Goal: Task Accomplishment & Management: Complete application form

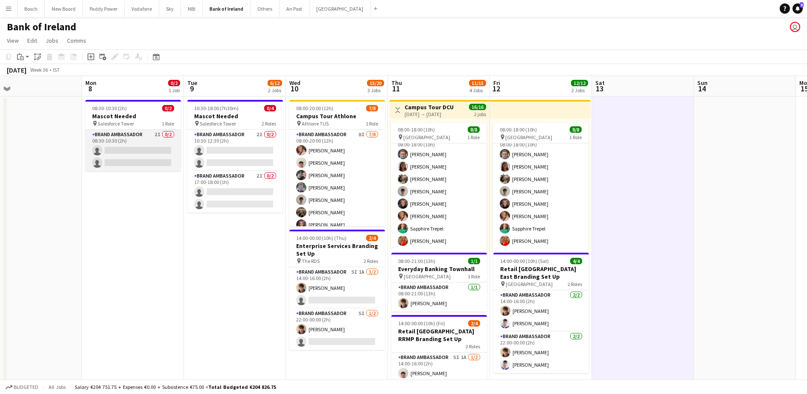
click at [146, 152] on app-card-role "Brand Ambassador 2I 0/2 08:30-10:30 (2h) single-neutral-actions single-neutral-…" at bounding box center [133, 150] width 96 height 41
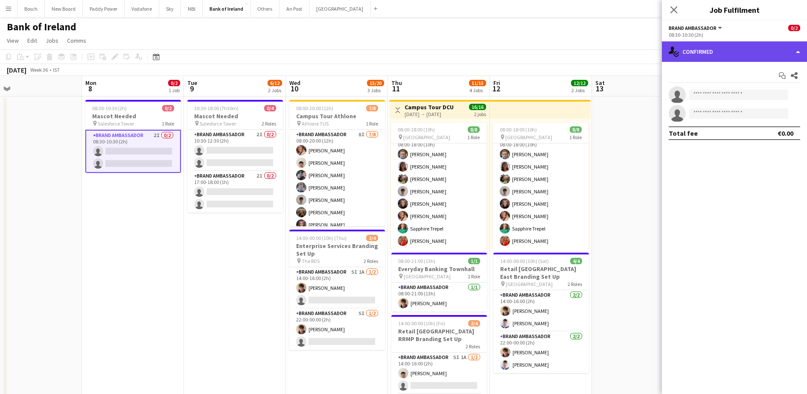
click at [774, 44] on div "single-neutral-actions-check-2 Confirmed" at bounding box center [734, 51] width 145 height 20
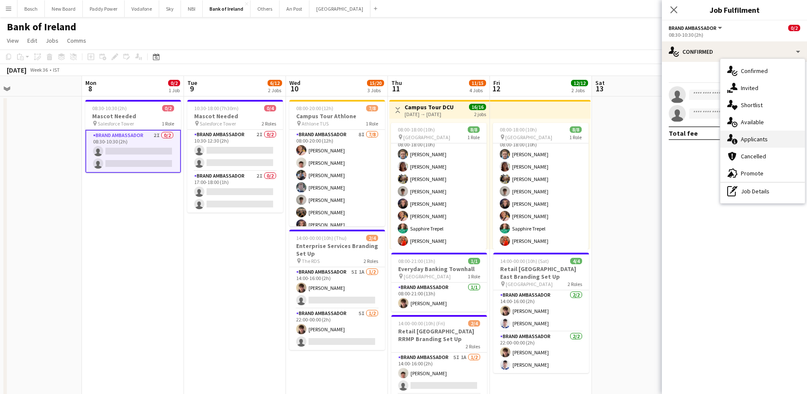
click at [767, 140] on div "single-neutral-actions-information Applicants" at bounding box center [762, 139] width 85 height 17
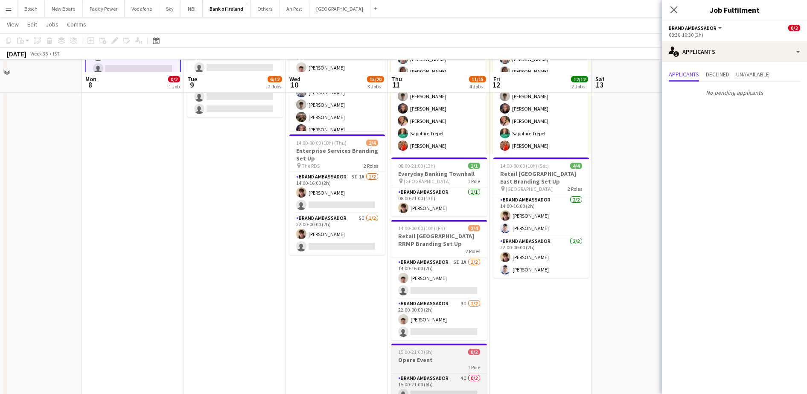
scroll to position [107, 0]
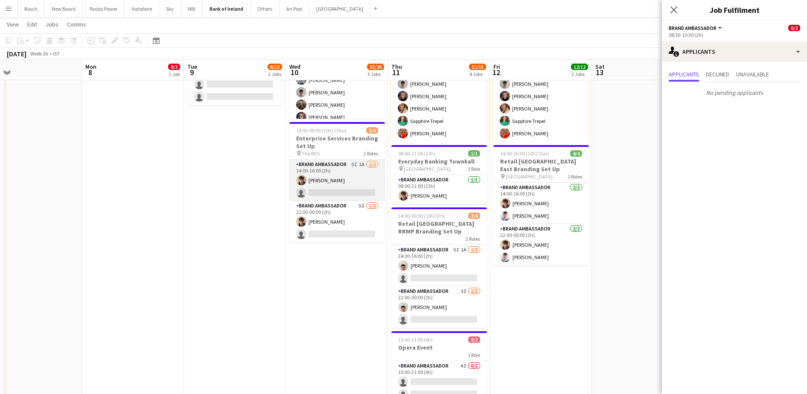
click at [348, 166] on app-card-role "Brand Ambassador 5I 1A [DATE] 14:00-16:00 (2h) [PERSON_NAME] single-neutral-act…" at bounding box center [337, 180] width 96 height 41
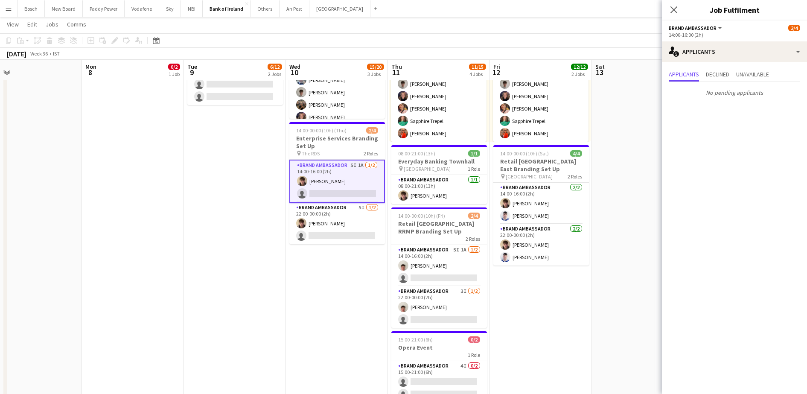
click at [347, 201] on app-card-role "Brand Ambassador 5I 1A [DATE] 14:00-16:00 (2h) [PERSON_NAME] single-neutral-act…" at bounding box center [337, 181] width 96 height 43
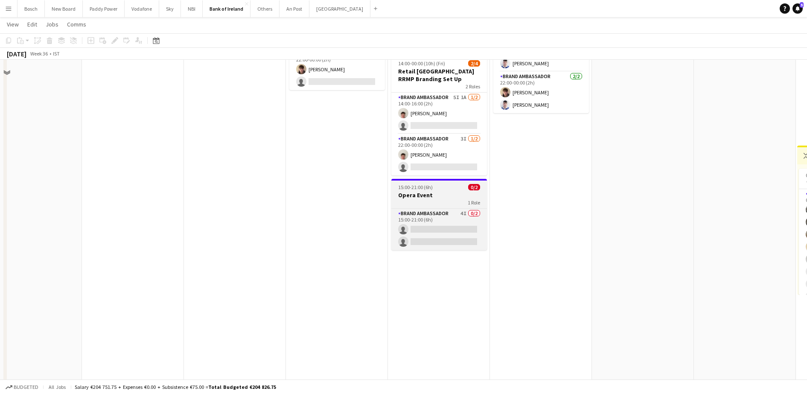
scroll to position [213, 0]
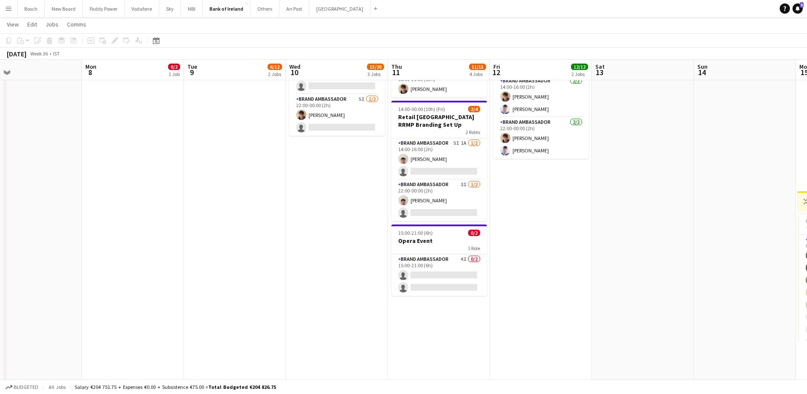
click at [444, 275] on app-card-role "Brand Ambassador 4I 0/2 15:00-21:00 (6h) single-neutral-actions single-neutral-…" at bounding box center [439, 274] width 96 height 41
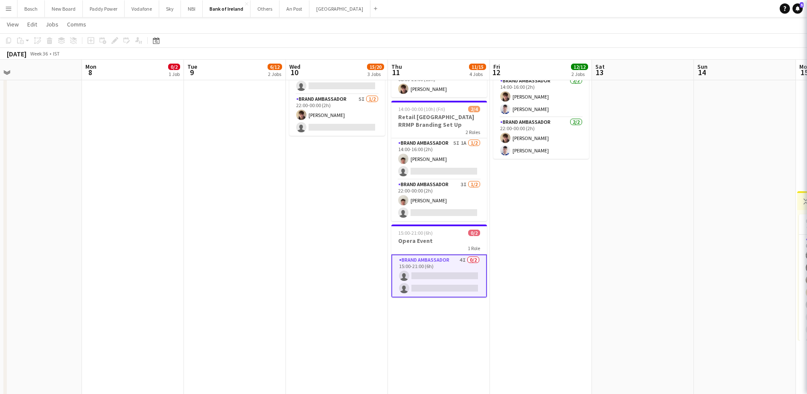
scroll to position [0, 223]
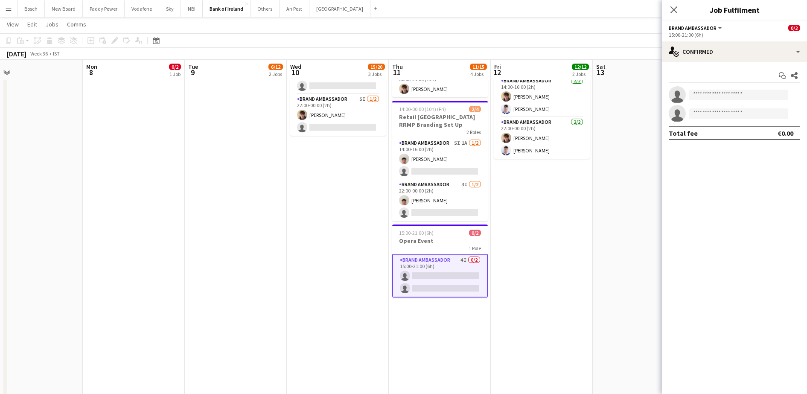
click at [728, 36] on div "15:00-21:00 (6h)" at bounding box center [734, 35] width 131 height 6
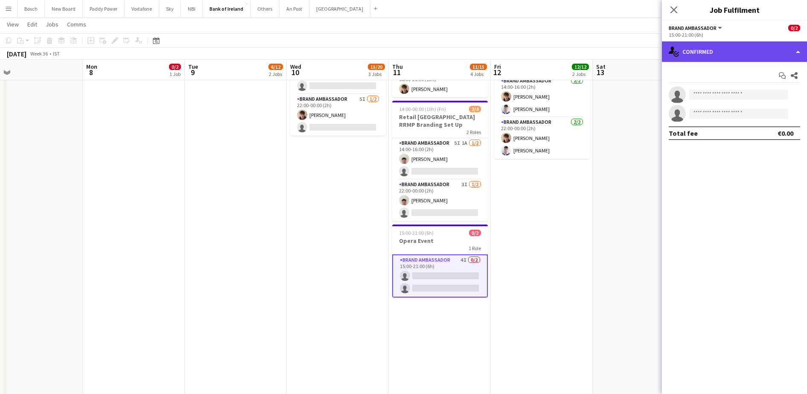
click at [726, 46] on div "single-neutral-actions-check-2 Confirmed" at bounding box center [734, 51] width 145 height 20
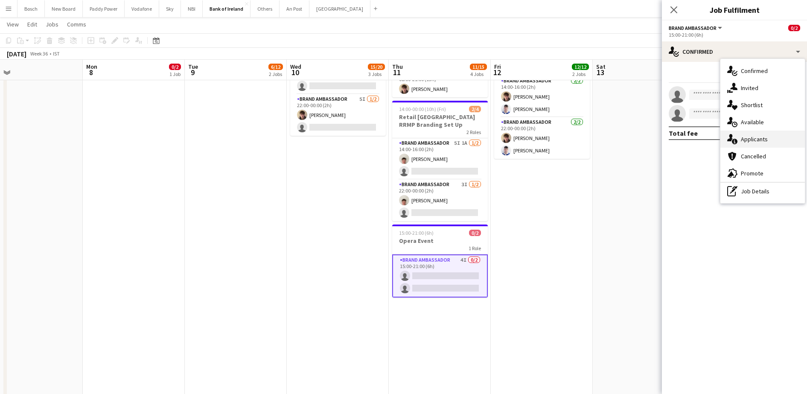
click at [756, 143] on div "single-neutral-actions-information Applicants" at bounding box center [762, 139] width 85 height 17
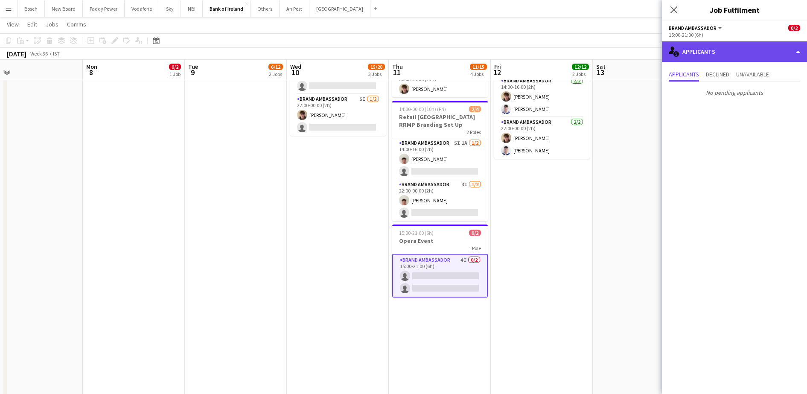
click at [723, 53] on div "single-neutral-actions-information Applicants" at bounding box center [734, 51] width 145 height 20
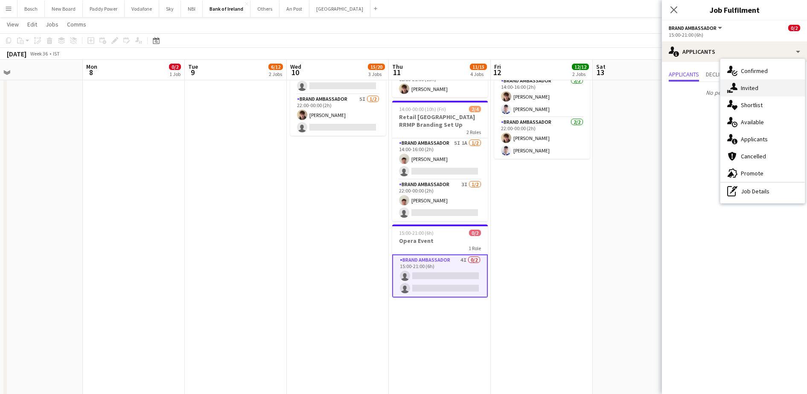
click at [755, 86] on div "single-neutral-actions-share-1 Invited" at bounding box center [762, 87] width 85 height 17
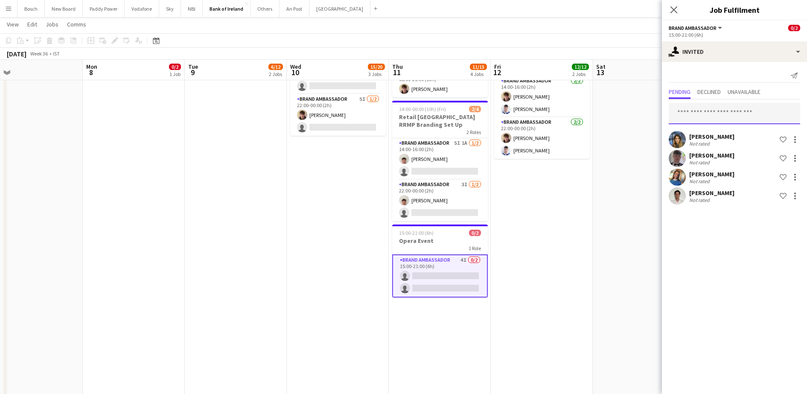
click at [731, 103] on input "text" at bounding box center [734, 113] width 131 height 21
type input "**"
click at [705, 112] on input "**" at bounding box center [734, 113] width 131 height 21
click at [705, 114] on input "*" at bounding box center [734, 113] width 131 height 21
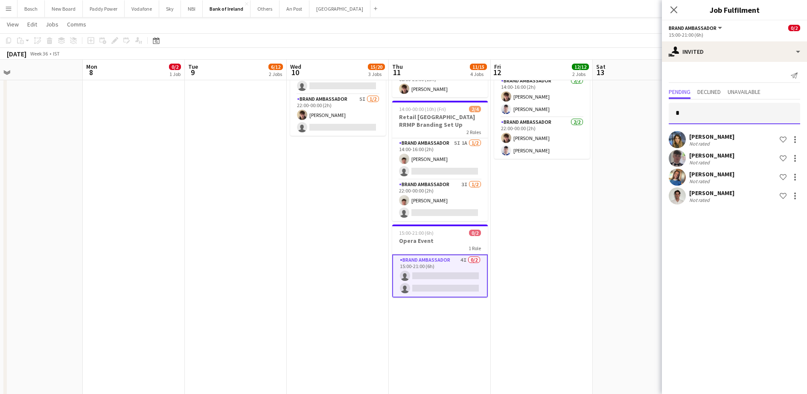
click at [705, 114] on input "*" at bounding box center [734, 113] width 131 height 21
type input "*"
click at [646, 88] on app-date-cell at bounding box center [644, 227] width 102 height 691
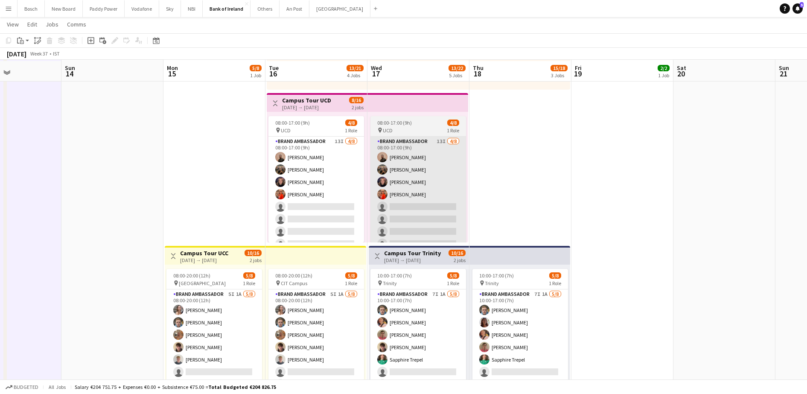
scroll to position [160, 0]
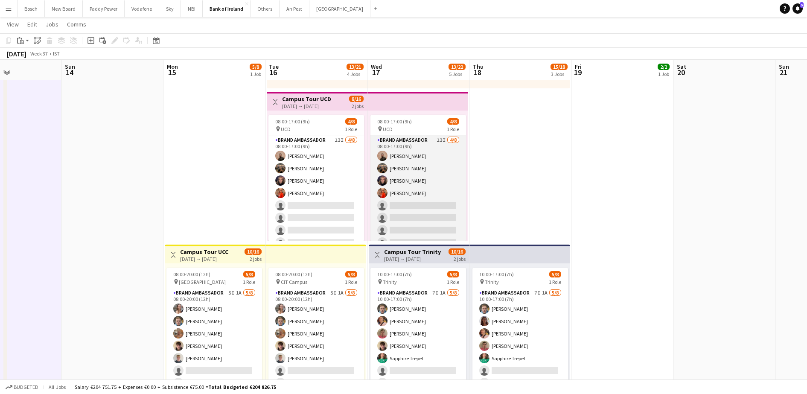
click at [429, 203] on app-card-role "Brand Ambassador 13I [DATE] 08:00-17:00 (9h) [PERSON_NAME] [PERSON_NAME] [PERSO…" at bounding box center [418, 193] width 96 height 116
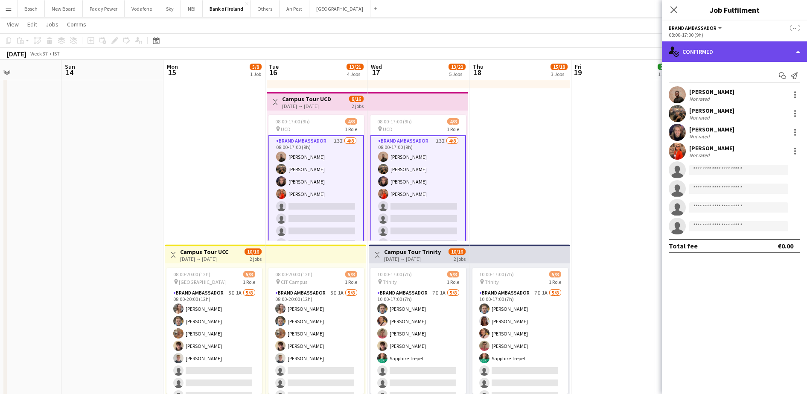
click at [722, 41] on div "single-neutral-actions-check-2 Confirmed" at bounding box center [734, 51] width 145 height 20
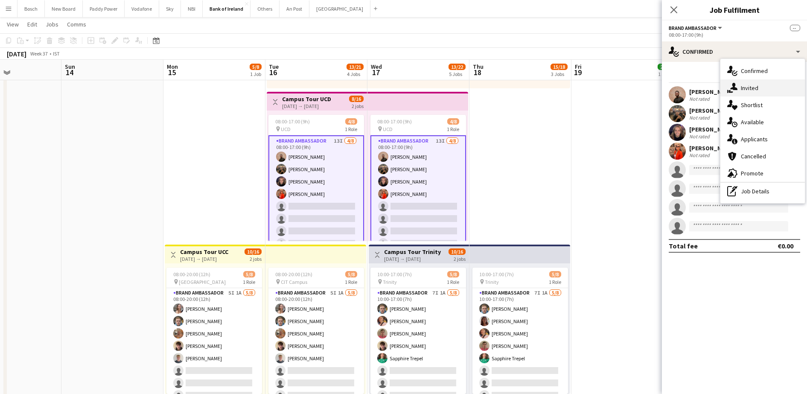
click at [762, 93] on div "single-neutral-actions-share-1 Invited" at bounding box center [762, 87] width 85 height 17
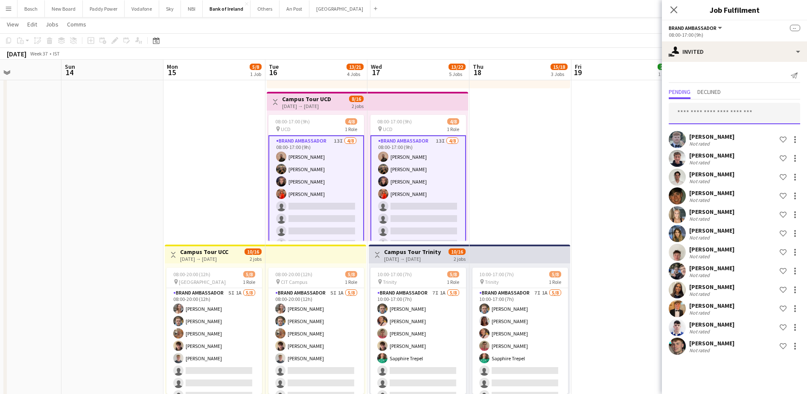
click at [736, 103] on input "text" at bounding box center [734, 113] width 131 height 21
type input "**"
click at [187, 6] on button "NBI Close" at bounding box center [192, 8] width 22 height 17
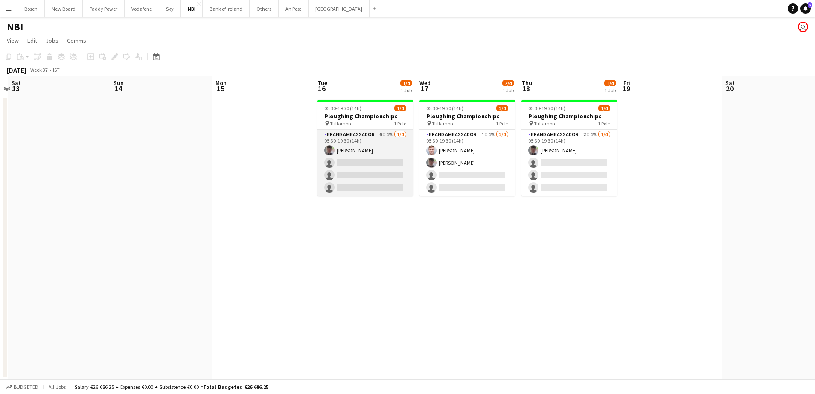
drag, startPoint x: 347, startPoint y: 160, endPoint x: 359, endPoint y: 155, distance: 13.6
click at [348, 161] on app-card-role "Brand Ambassador 6I 2A [DATE] 05:30-19:30 (14h) [PERSON_NAME] single-neutral-ac…" at bounding box center [366, 163] width 96 height 66
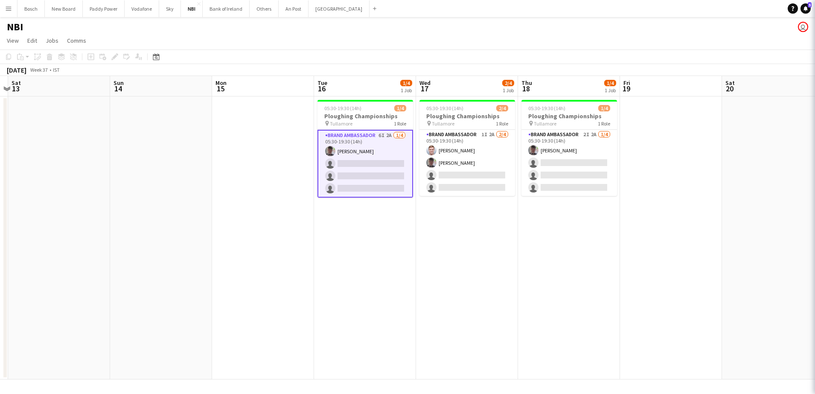
scroll to position [0, 297]
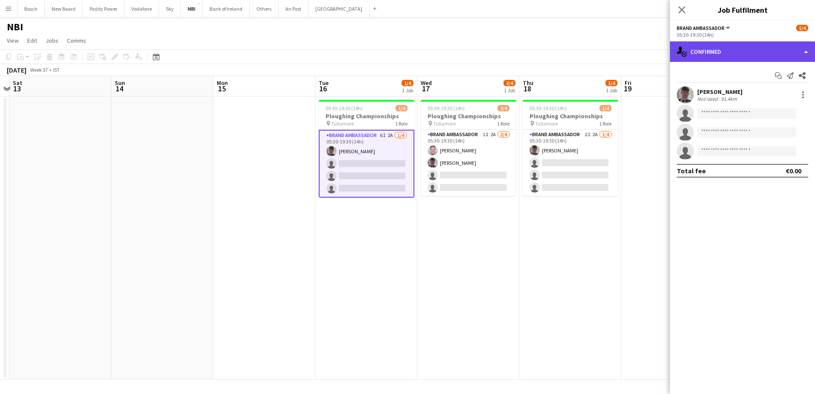
click at [723, 42] on div "single-neutral-actions-check-2 Confirmed" at bounding box center [742, 51] width 145 height 20
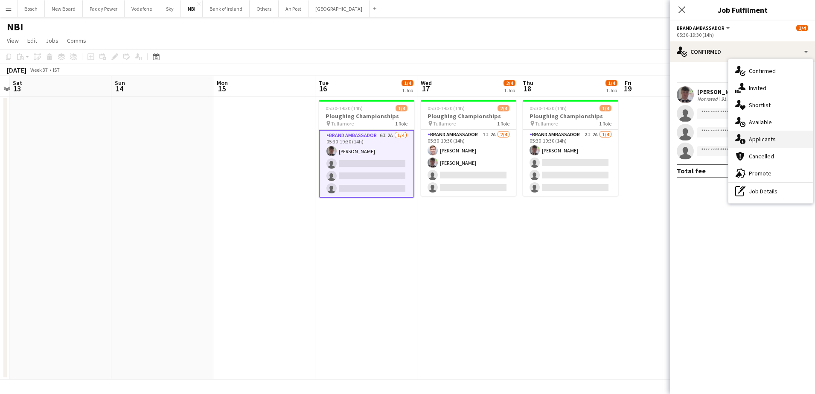
click at [761, 136] on div "single-neutral-actions-information Applicants" at bounding box center [771, 139] width 85 height 17
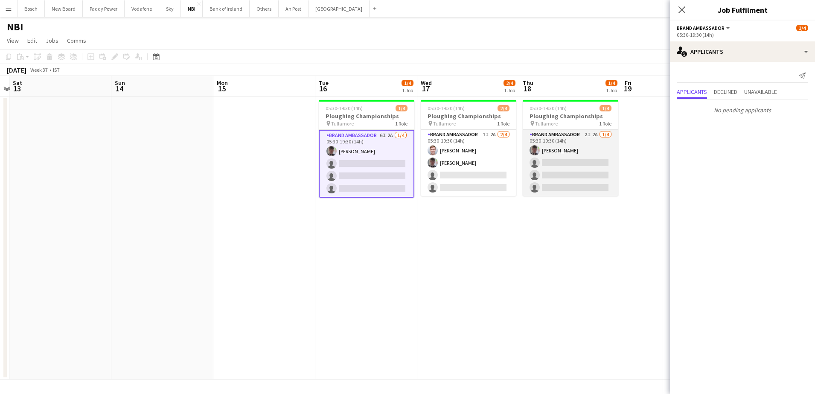
click at [574, 179] on app-card-role "Brand Ambassador 2I 2A [DATE] 05:30-19:30 (14h) [PERSON_NAME] single-neutral-ac…" at bounding box center [571, 163] width 96 height 66
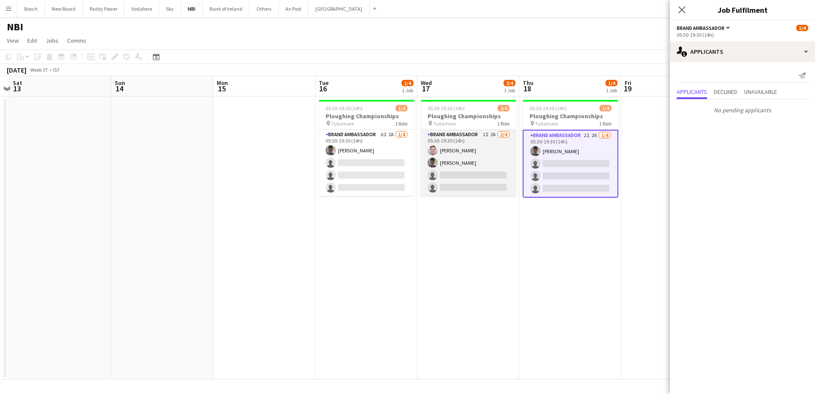
click at [464, 181] on app-card-role "Brand Ambassador 1I 2A [DATE] 05:30-19:30 (14h) [PERSON_NAME] [PERSON_NAME] sin…" at bounding box center [469, 163] width 96 height 66
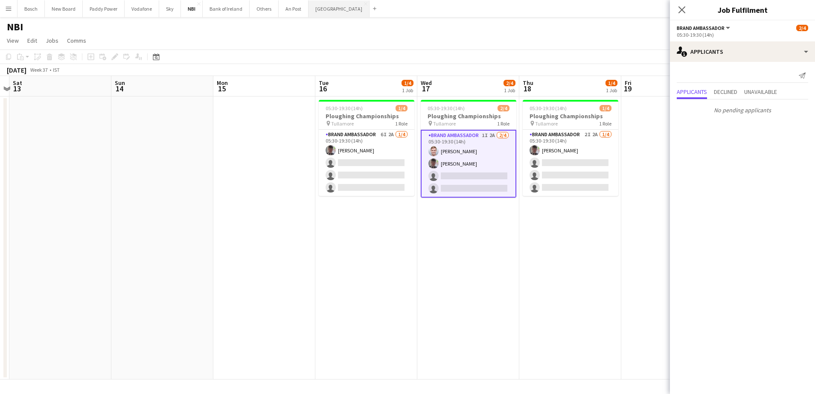
click at [309, 10] on button "[GEOGRAPHIC_DATA] Close" at bounding box center [339, 8] width 61 height 17
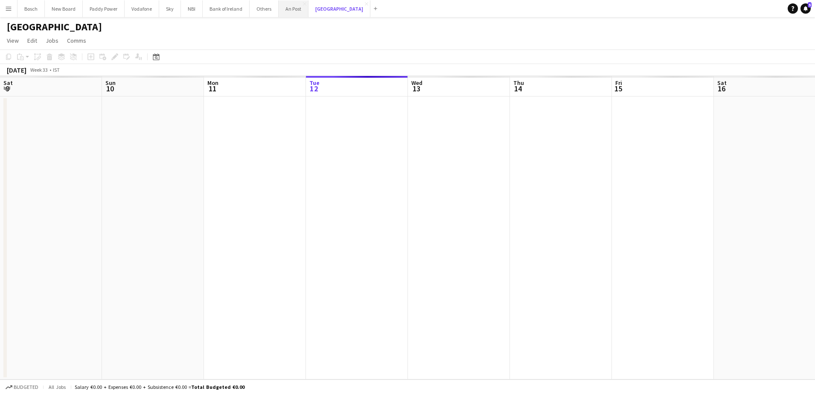
scroll to position [0, 204]
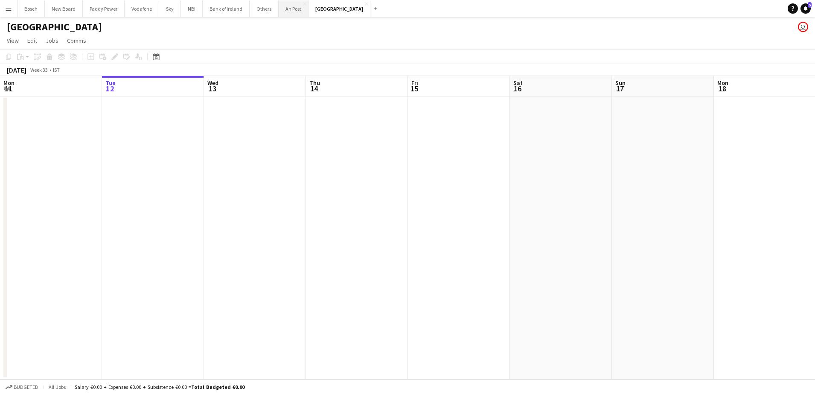
click at [286, 14] on button "An Post Close" at bounding box center [294, 8] width 30 height 17
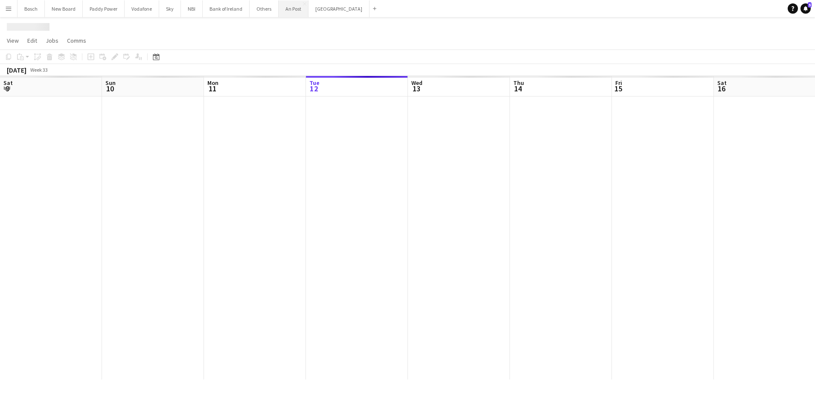
scroll to position [0, 204]
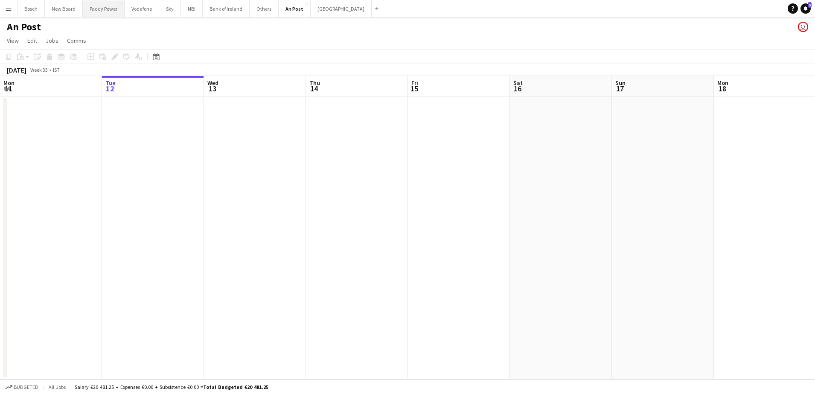
click at [110, 15] on button "Paddy Power Close" at bounding box center [104, 8] width 42 height 17
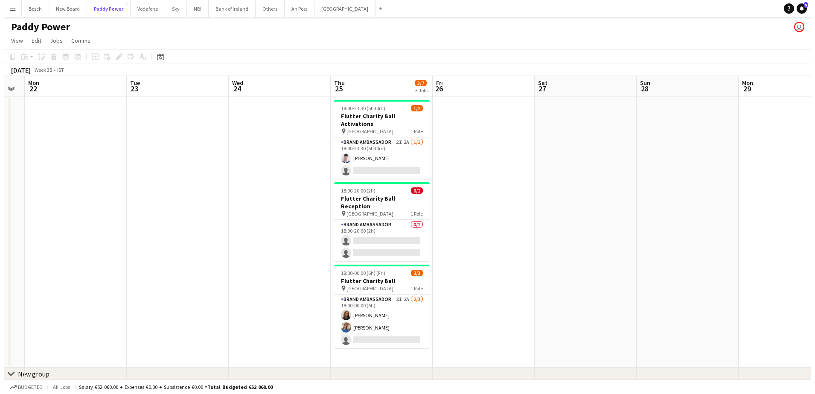
scroll to position [0, 183]
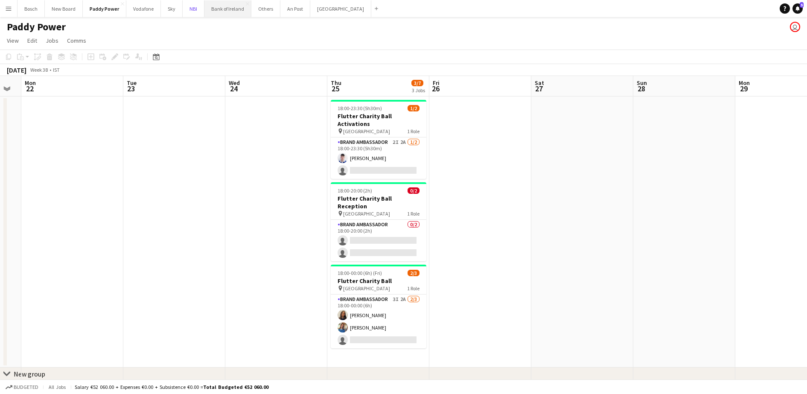
drag, startPoint x: 181, startPoint y: 10, endPoint x: 207, endPoint y: 10, distance: 26.5
click at [206, 10] on div "Bosch Close New Board Close Paddy Power Close Vodafone Close Sky Close NBI Clos…" at bounding box center [199, 8] width 365 height 17
click at [208, 10] on button "Bank of Ireland Close" at bounding box center [227, 8] width 47 height 17
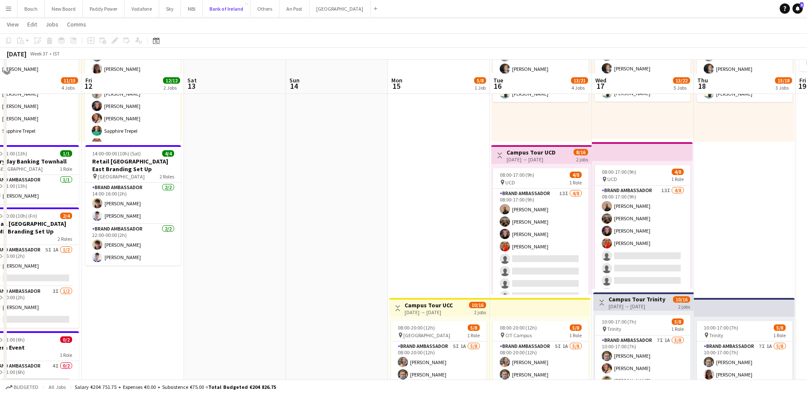
scroll to position [160, 0]
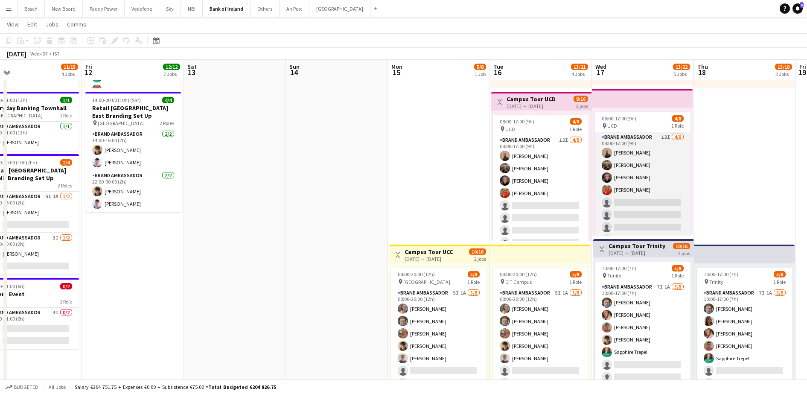
click at [623, 191] on app-card-role "Brand Ambassador 13I [DATE] 08:00-17:00 (9h) [PERSON_NAME] [PERSON_NAME] [PERSO…" at bounding box center [643, 190] width 96 height 116
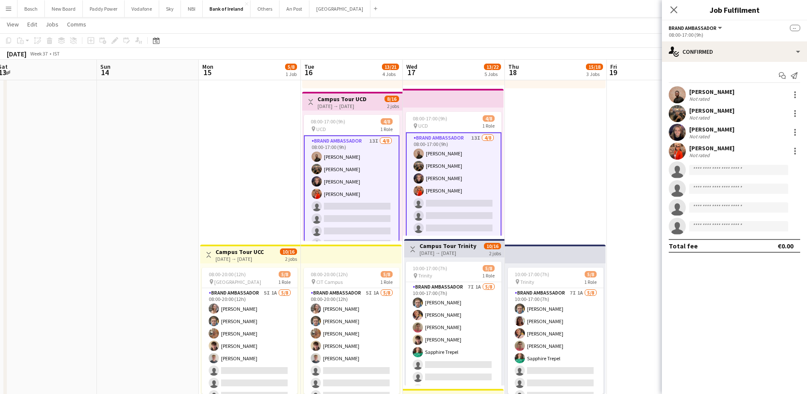
drag, startPoint x: 453, startPoint y: 237, endPoint x: 443, endPoint y: 222, distance: 17.5
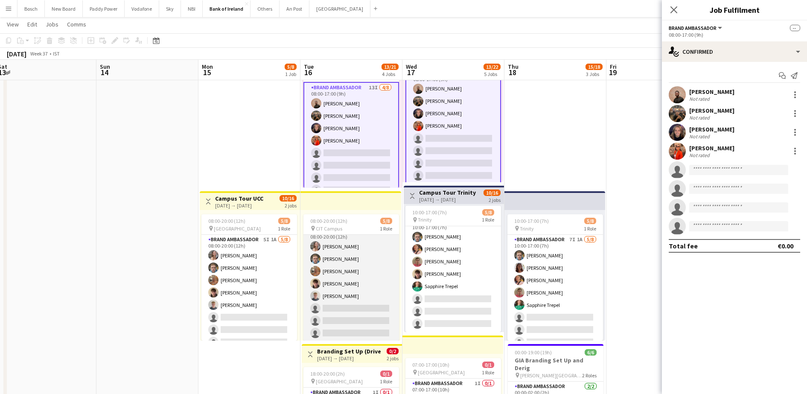
scroll to position [10, 0]
click at [344, 265] on app-card-role "Brand Ambassador 5I 1A [DATE] 08:00-20:00 (12h) [PERSON_NAME] [PERSON_NAME] [PE…" at bounding box center [351, 283] width 96 height 116
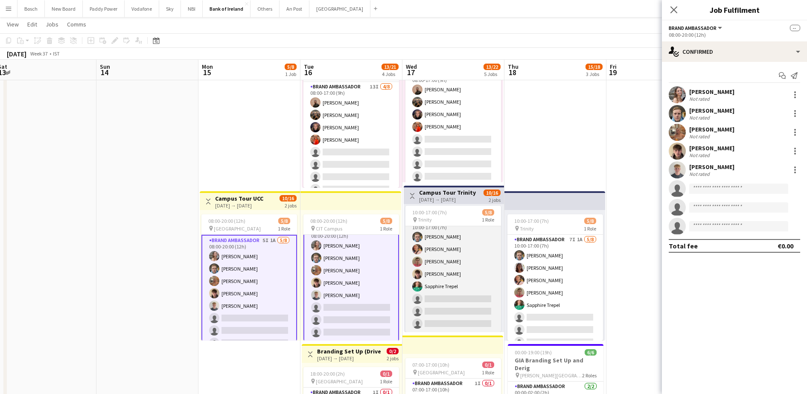
click at [443, 270] on app-card-role "Brand Ambassador 7I 1A [DATE] 10:00-17:00 (7h) [PERSON_NAME] [PERSON_NAME] [PER…" at bounding box center [453, 274] width 96 height 116
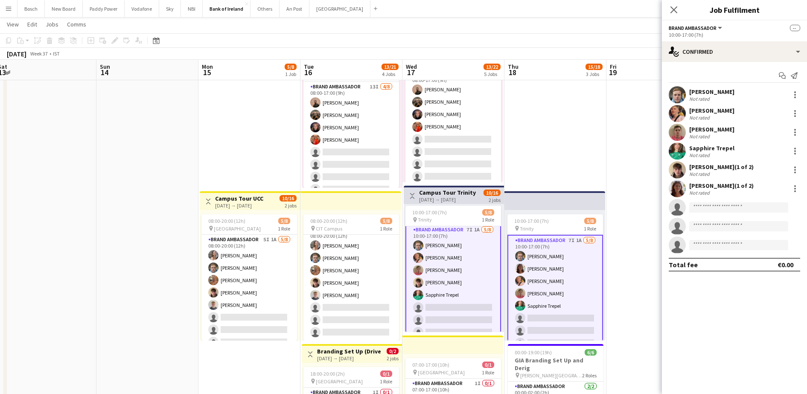
scroll to position [0, 0]
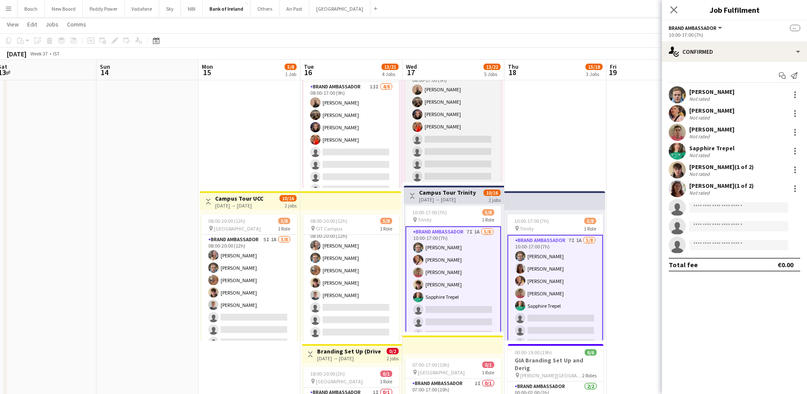
click at [432, 129] on app-card-role "Brand Ambassador 13I [DATE] 08:00-17:00 (9h) [PERSON_NAME] [PERSON_NAME] [PERSO…" at bounding box center [453, 127] width 96 height 116
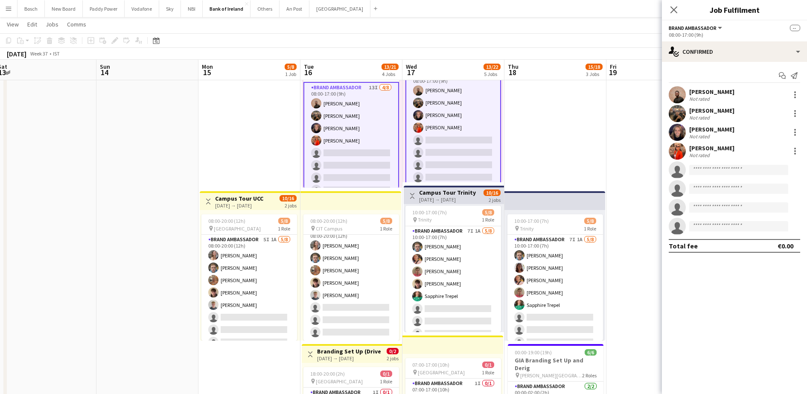
scroll to position [11, 0]
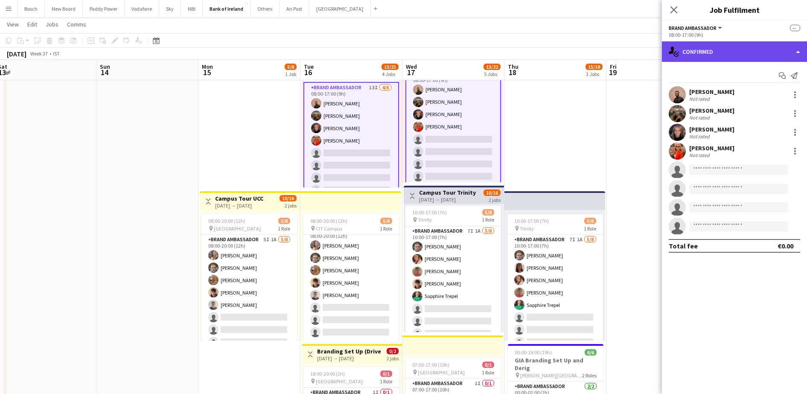
click at [721, 56] on div "single-neutral-actions-check-2 Confirmed" at bounding box center [734, 51] width 145 height 20
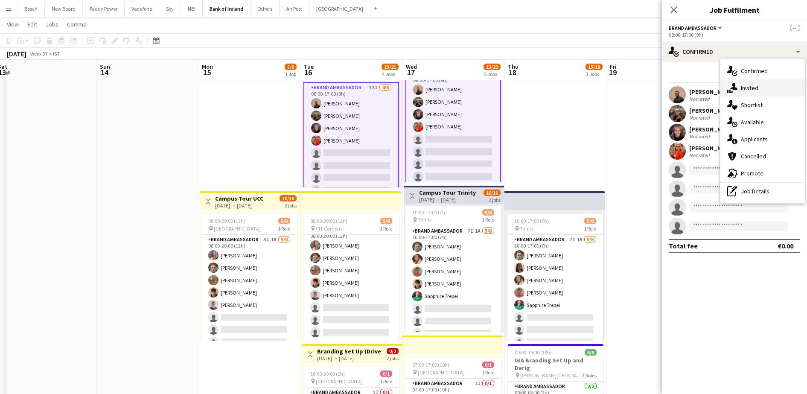
click at [750, 90] on div "single-neutral-actions-share-1 Invited" at bounding box center [762, 87] width 85 height 17
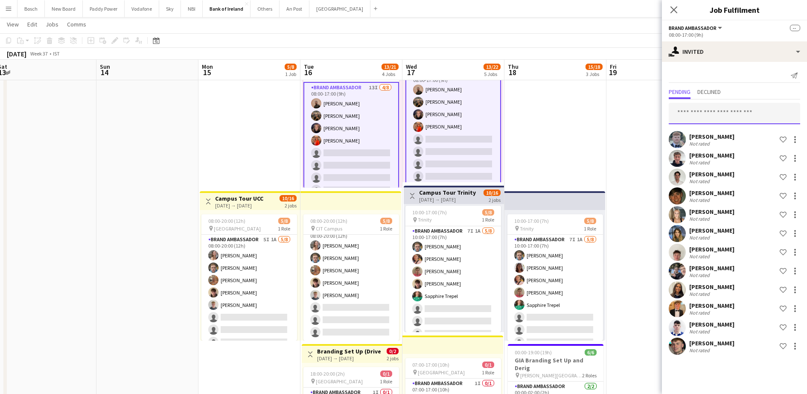
click at [732, 105] on input "text" at bounding box center [734, 113] width 131 height 21
click at [800, 332] on div "[PERSON_NAME] Not rated Shortlist crew" at bounding box center [734, 327] width 145 height 17
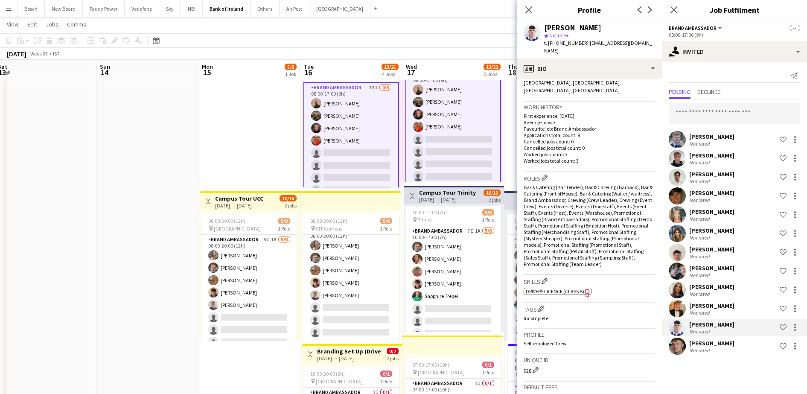
scroll to position [213, 0]
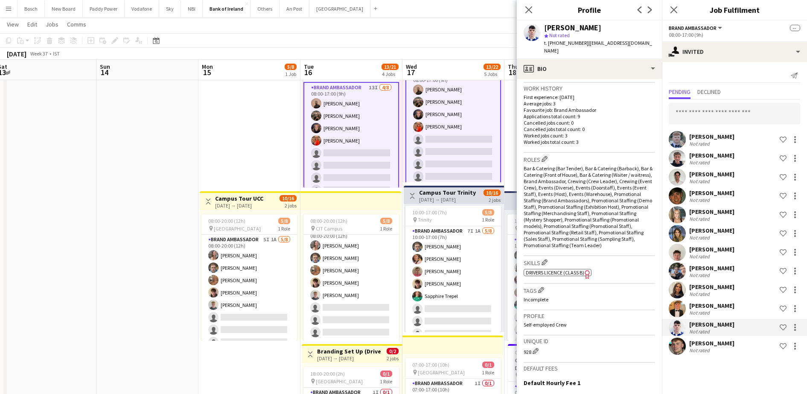
click at [424, 31] on app-page-menu "View Day view expanded Day view collapsed Month view Date picker Jump to [DATE]…" at bounding box center [403, 25] width 807 height 16
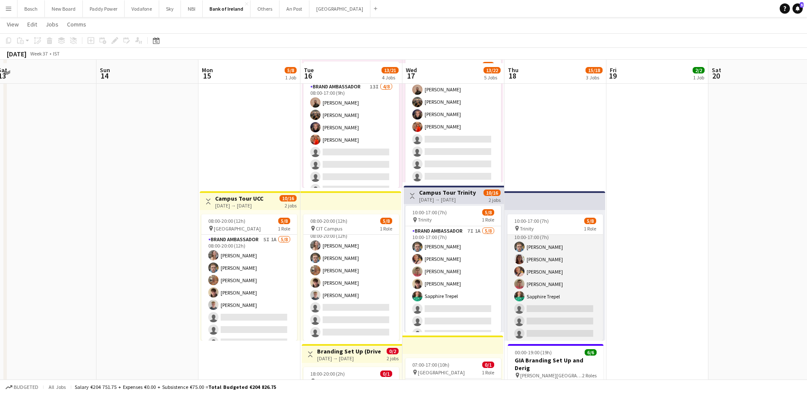
scroll to position [0, 0]
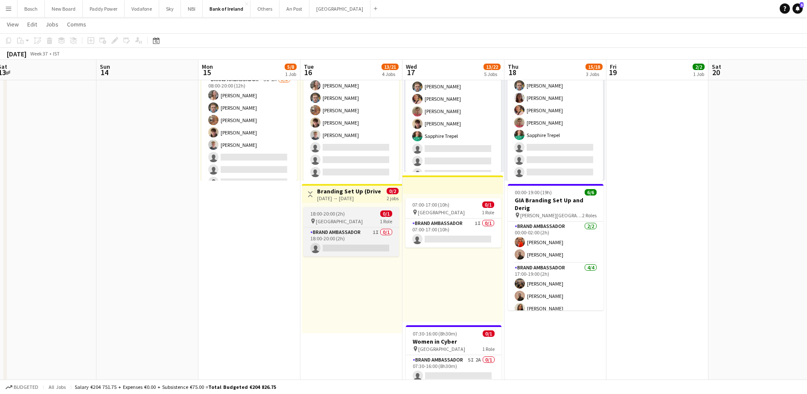
click at [366, 225] on app-job-card "18:00-20:00 (2h) 0/1 pin Europa Hotel 1 Role Brand Ambassador 1I 0/1 18:00-20:0…" at bounding box center [351, 232] width 96 height 50
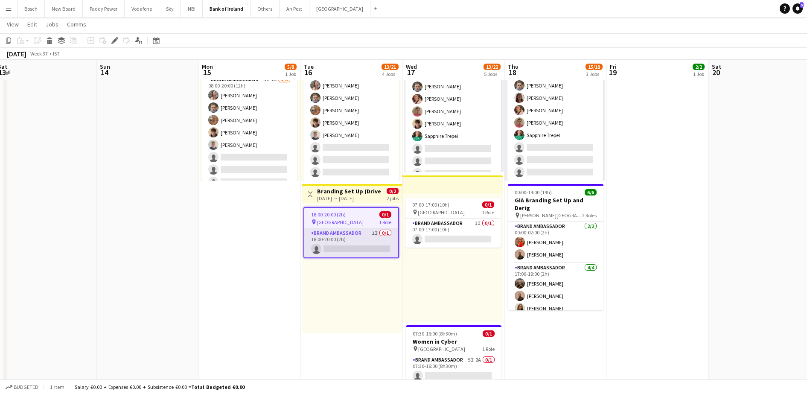
click at [378, 247] on app-card-role "Brand Ambassador 1I 0/1 18:00-20:00 (2h) single-neutral-actions" at bounding box center [351, 242] width 94 height 29
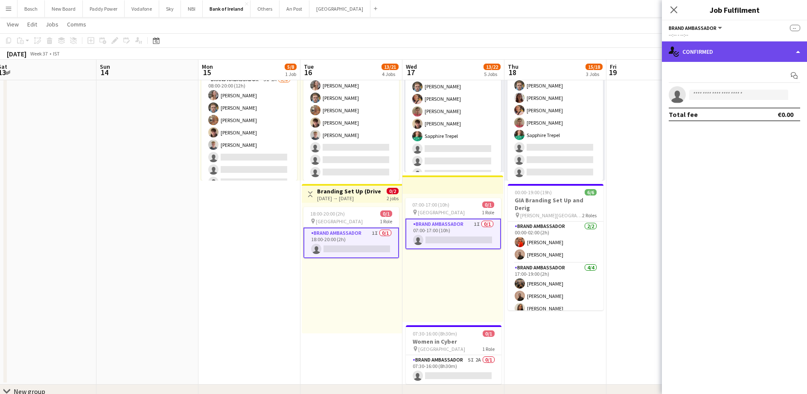
click at [722, 53] on div "single-neutral-actions-check-2 Confirmed" at bounding box center [734, 51] width 145 height 20
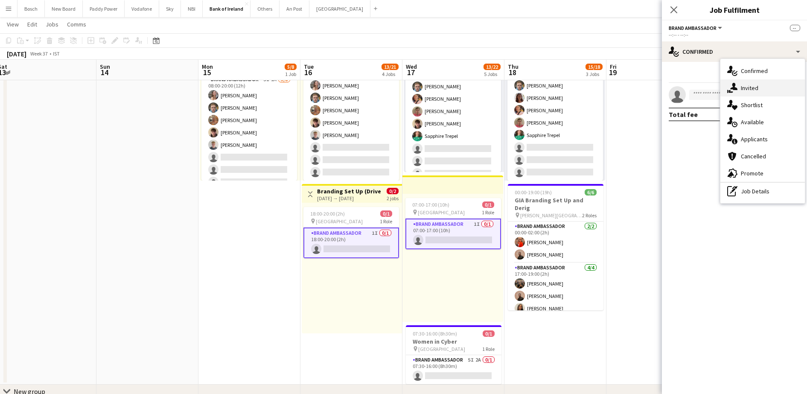
click at [755, 94] on div "single-neutral-actions-share-1 Invited" at bounding box center [762, 87] width 85 height 17
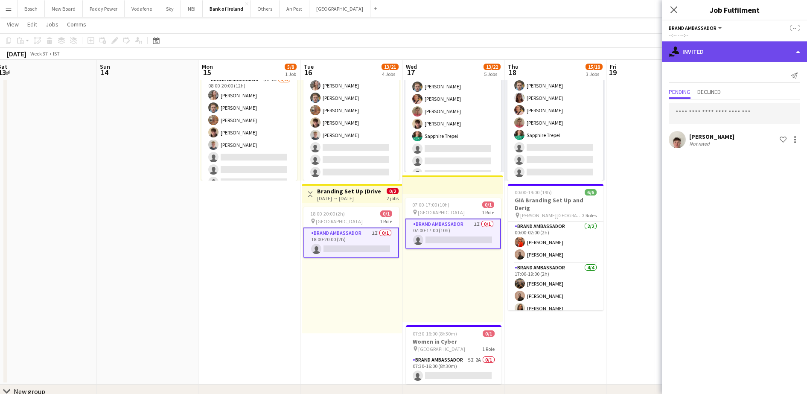
click at [732, 52] on div "single-neutral-actions-share-1 Invited" at bounding box center [734, 51] width 145 height 20
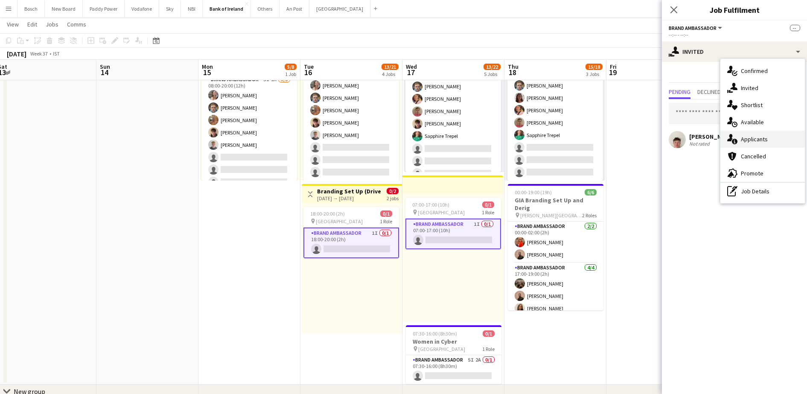
click at [753, 139] on div "single-neutral-actions-information Applicants" at bounding box center [762, 139] width 85 height 17
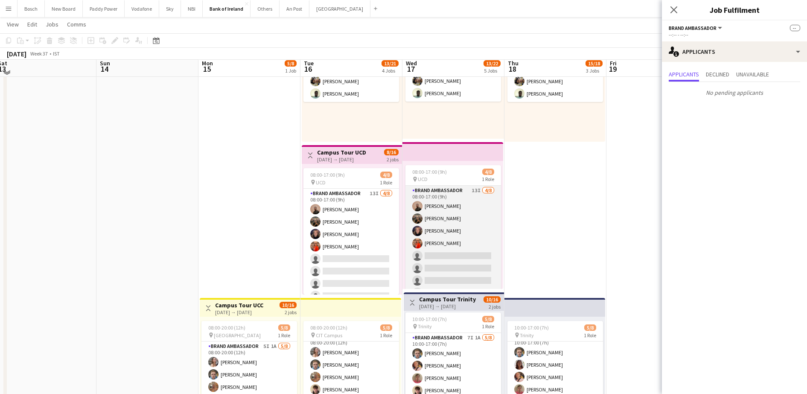
scroll to position [76, 0]
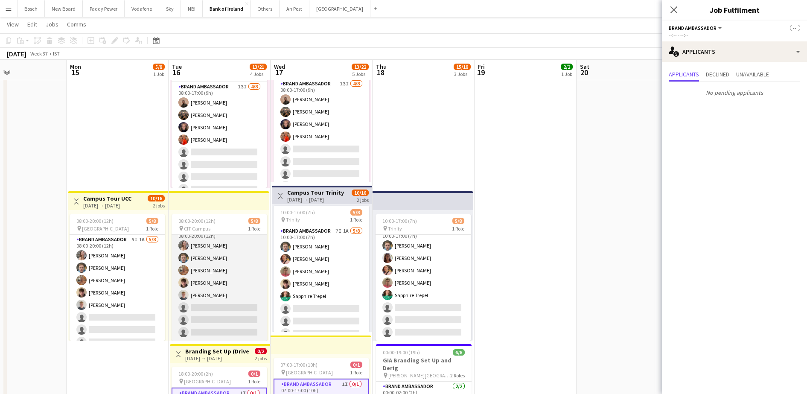
click at [247, 269] on app-card-role "Brand Ambassador 5I 1A [DATE] 08:00-20:00 (12h) [PERSON_NAME] [PERSON_NAME] [PE…" at bounding box center [220, 283] width 96 height 116
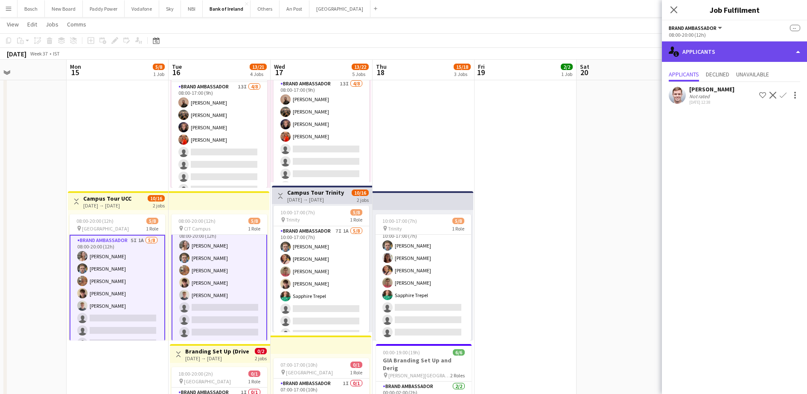
click at [709, 57] on div "single-neutral-actions-information Applicants" at bounding box center [734, 51] width 145 height 20
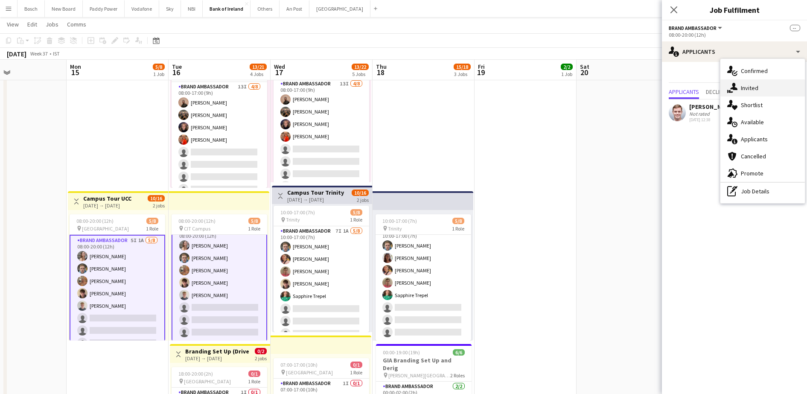
click at [748, 90] on div "single-neutral-actions-share-1 Invited" at bounding box center [762, 87] width 85 height 17
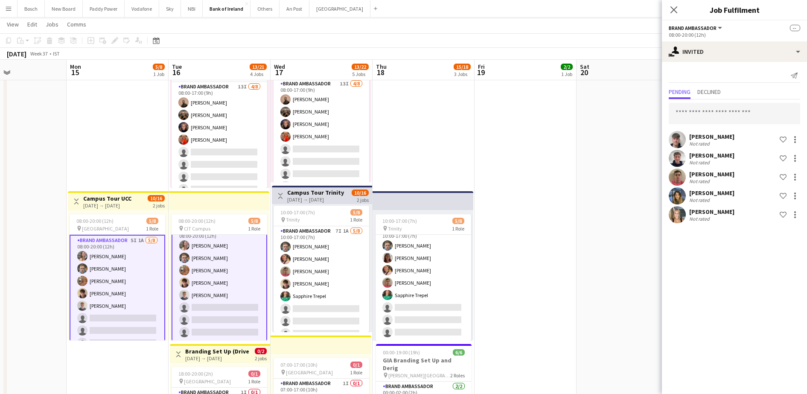
click at [14, 10] on button "Menu" at bounding box center [8, 8] width 17 height 17
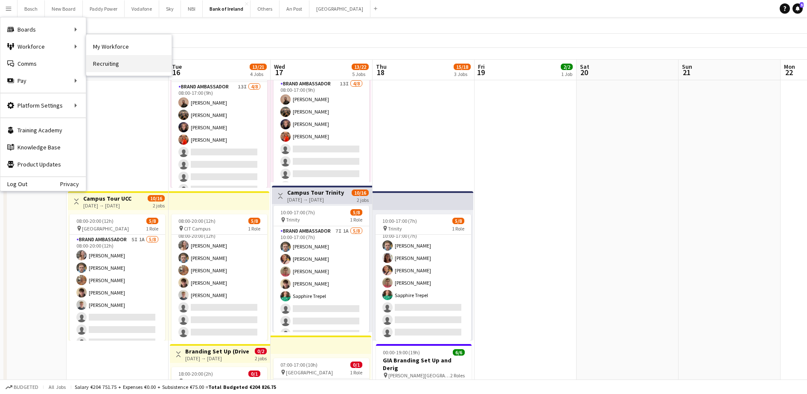
click at [117, 62] on link "Recruiting" at bounding box center [128, 63] width 85 height 17
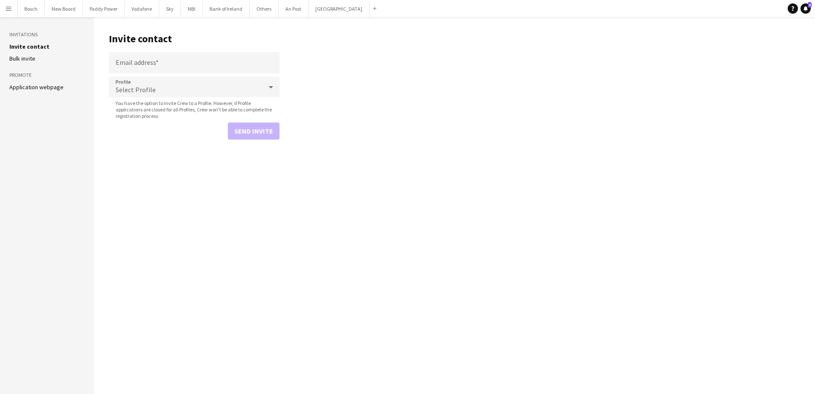
click at [12, 13] on button "Menu" at bounding box center [8, 8] width 17 height 17
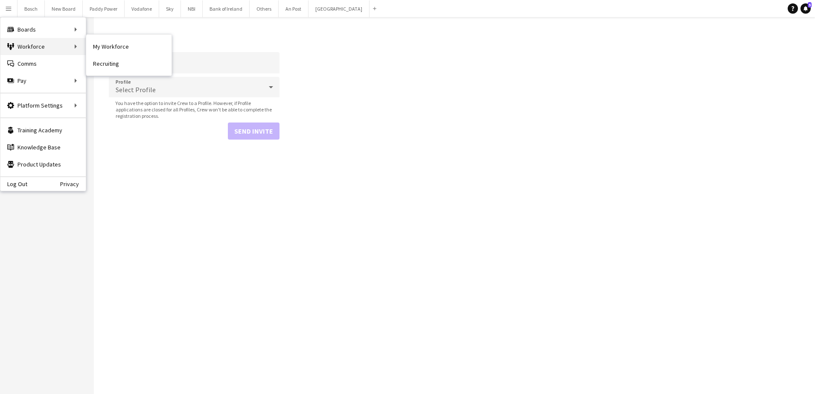
click at [41, 54] on div "Workforce Workforce" at bounding box center [42, 46] width 85 height 17
click at [120, 46] on link "My Workforce" at bounding box center [128, 46] width 85 height 17
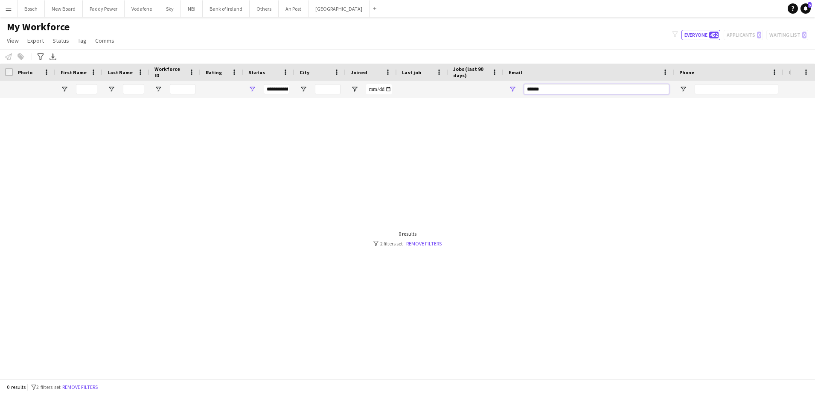
click at [542, 85] on input "*****" at bounding box center [596, 89] width 145 height 10
type input "*"
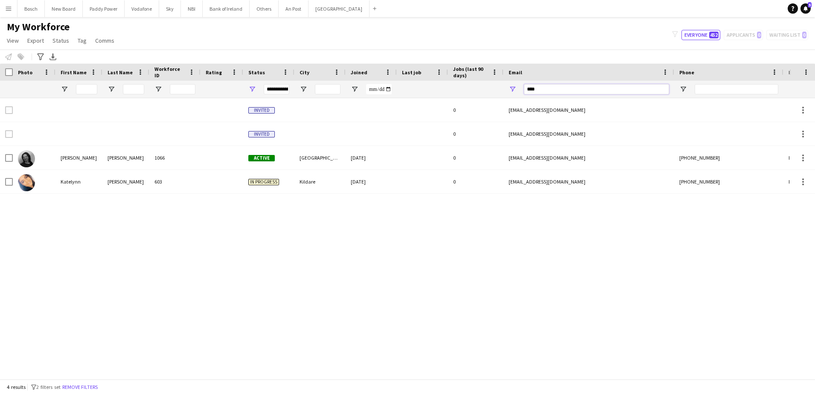
type input "****"
click at [224, 4] on button "Bank of Ireland Close" at bounding box center [226, 8] width 47 height 17
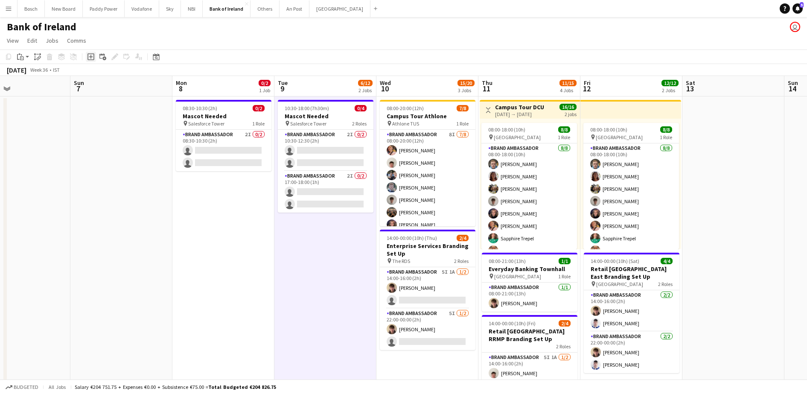
click at [92, 54] on icon "Add job" at bounding box center [90, 56] width 7 height 7
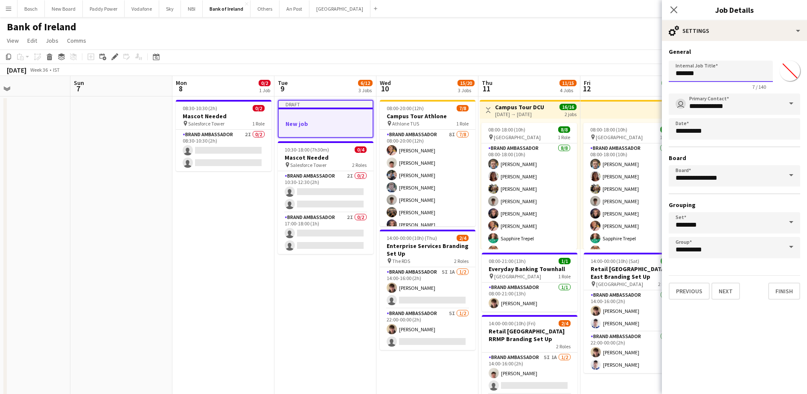
click at [718, 67] on input "*******" at bounding box center [721, 71] width 104 height 21
type input "**********"
drag, startPoint x: 739, startPoint y: 13, endPoint x: 739, endPoint y: 19, distance: 6.0
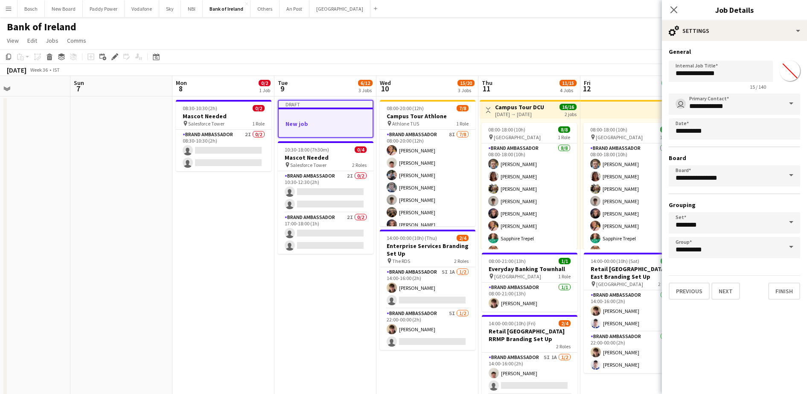
click at [739, 16] on div "Close pop-in Job Details" at bounding box center [734, 10] width 145 height 20
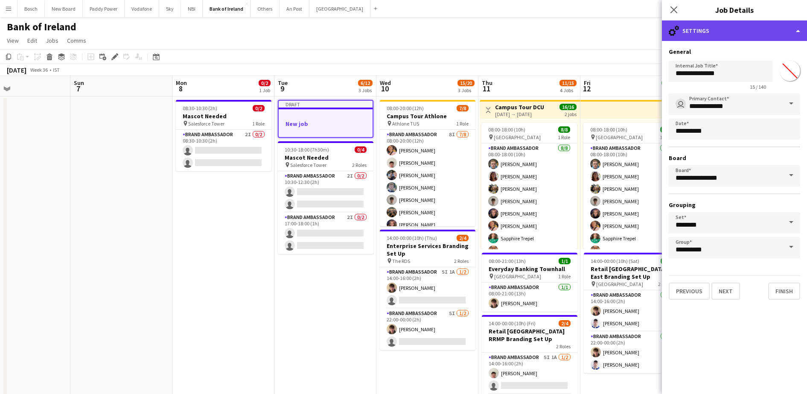
click at [739, 30] on div "cog-double-3 Settings" at bounding box center [734, 30] width 145 height 20
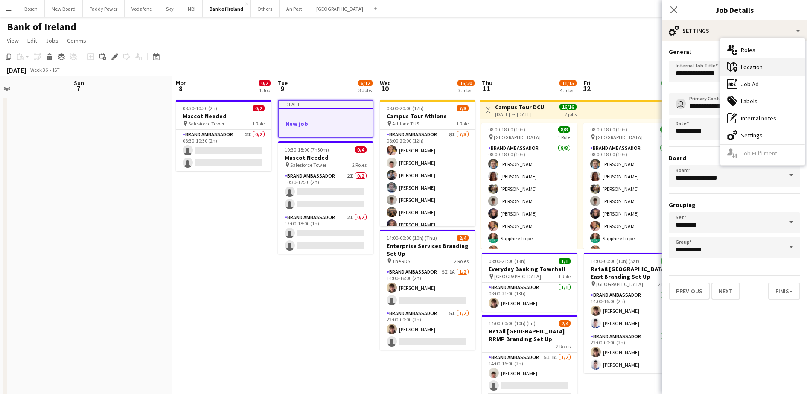
click at [764, 67] on div "maps-pin-1 Location" at bounding box center [762, 66] width 85 height 17
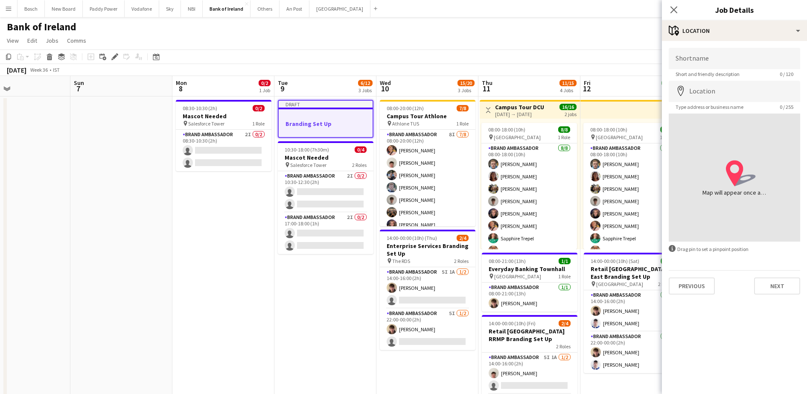
click at [737, 78] on form "Shortname Short and friendly description 0 / 120 Location map-marker Type addre…" at bounding box center [734, 171] width 145 height 247
click at [736, 62] on input "Shortname" at bounding box center [734, 58] width 131 height 21
type input "*"
type input "**********"
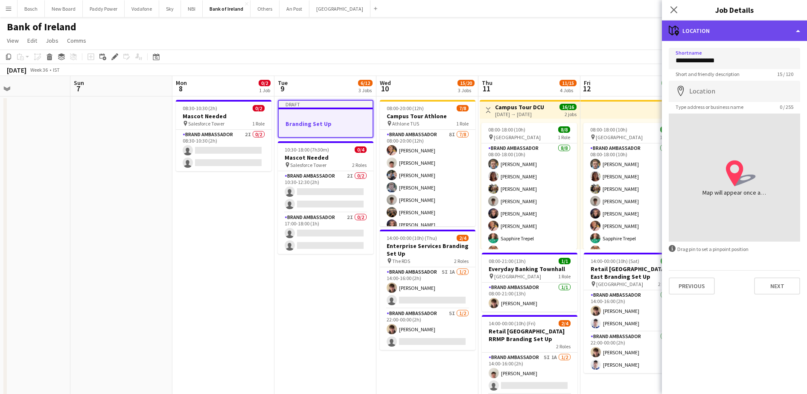
click at [738, 34] on div "maps-pin-1 Location" at bounding box center [734, 30] width 145 height 20
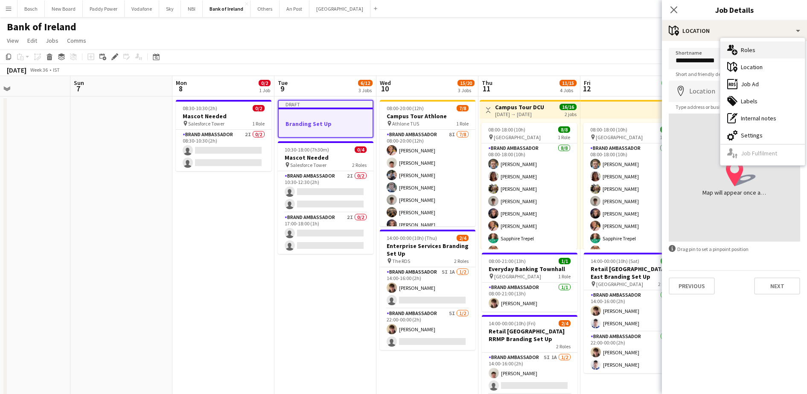
click at [745, 55] on div "multiple-users-add Roles" at bounding box center [762, 49] width 85 height 17
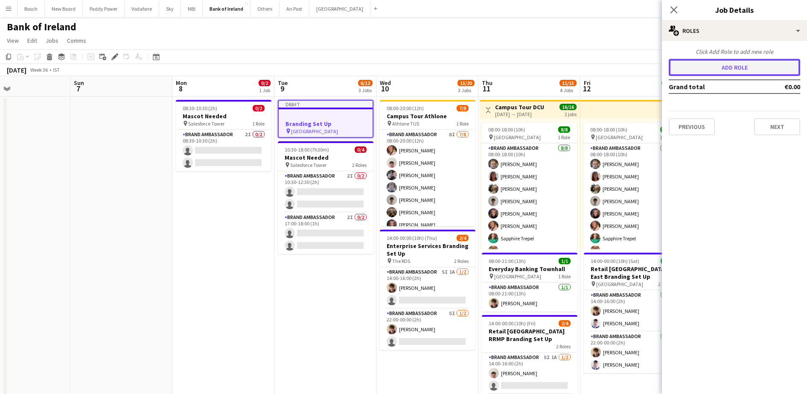
click at [715, 70] on button "Add role" at bounding box center [734, 67] width 131 height 17
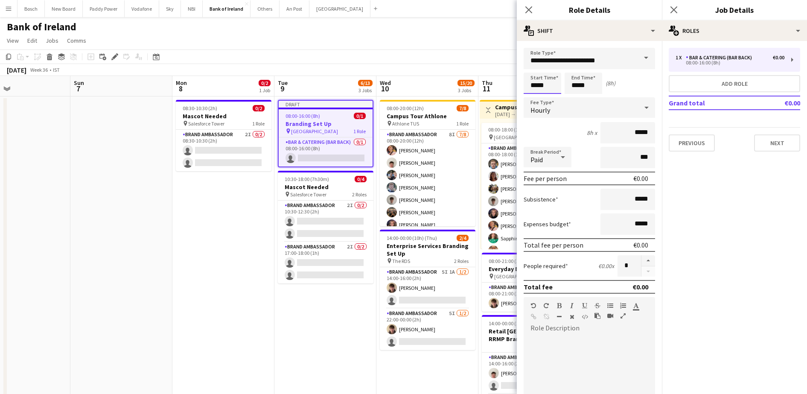
click at [541, 74] on input "*****" at bounding box center [543, 83] width 38 height 21
type input "*****"
click at [589, 81] on input "*****" at bounding box center [584, 83] width 38 height 21
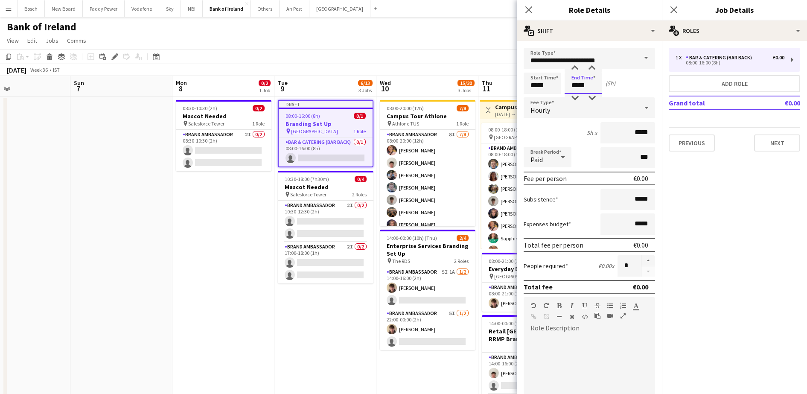
click at [589, 81] on input "*****" at bounding box center [584, 83] width 38 height 21
type input "*****"
click at [779, 136] on button "Next" at bounding box center [777, 142] width 46 height 17
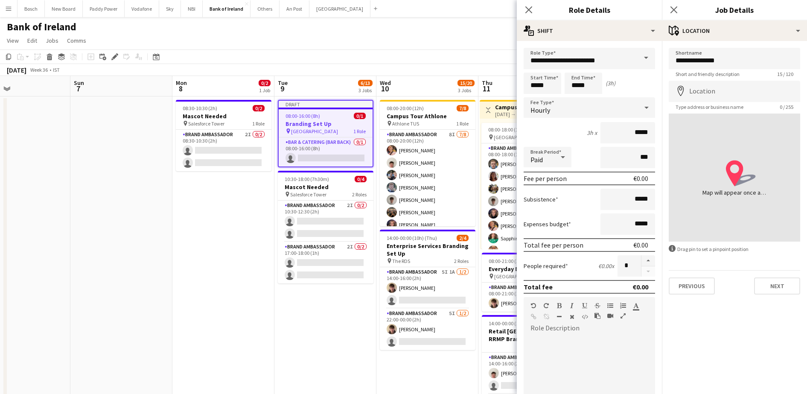
click at [507, 50] on app-toolbar "Copy Paste Paste Ctrl+V Paste with crew Ctrl+Shift+V Paste linked Job [GEOGRAPH…" at bounding box center [403, 57] width 807 height 15
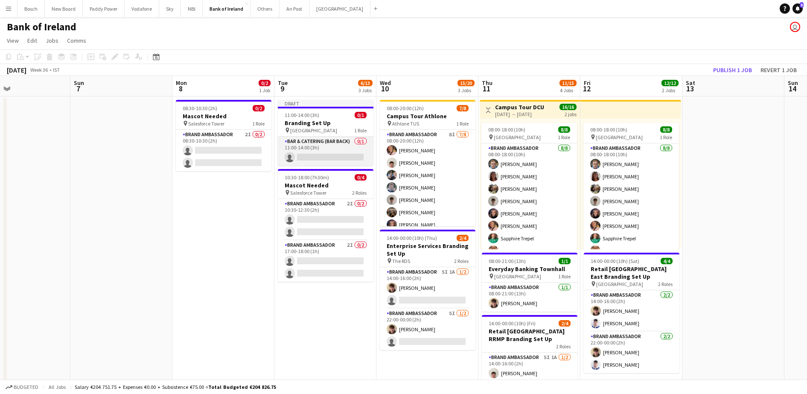
click at [310, 158] on app-card-role "Bar & Catering (Bar Back) 0/1 11:00-14:00 (3h) single-neutral-actions" at bounding box center [326, 151] width 96 height 29
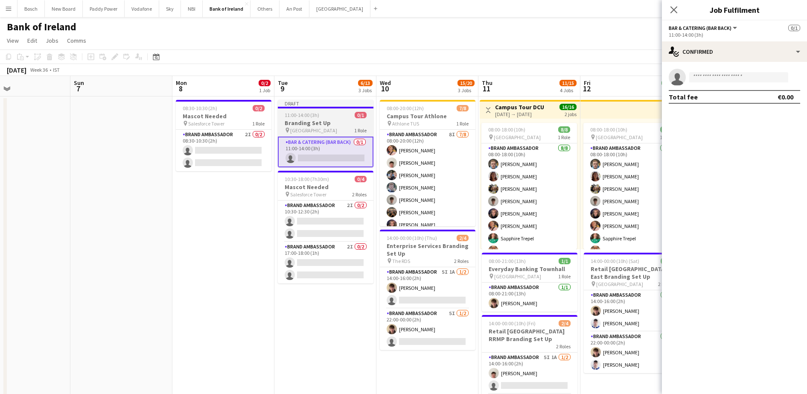
click at [304, 127] on span "[GEOGRAPHIC_DATA]" at bounding box center [313, 130] width 47 height 6
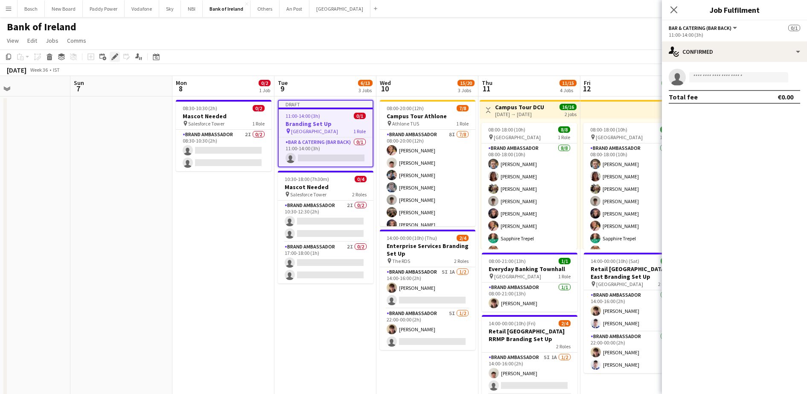
click at [117, 54] on icon at bounding box center [117, 54] width 2 height 2
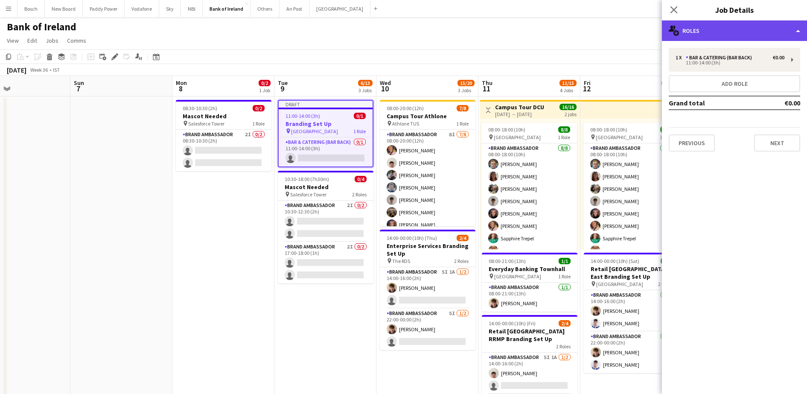
click at [710, 37] on div "multiple-users-add Roles" at bounding box center [734, 30] width 145 height 20
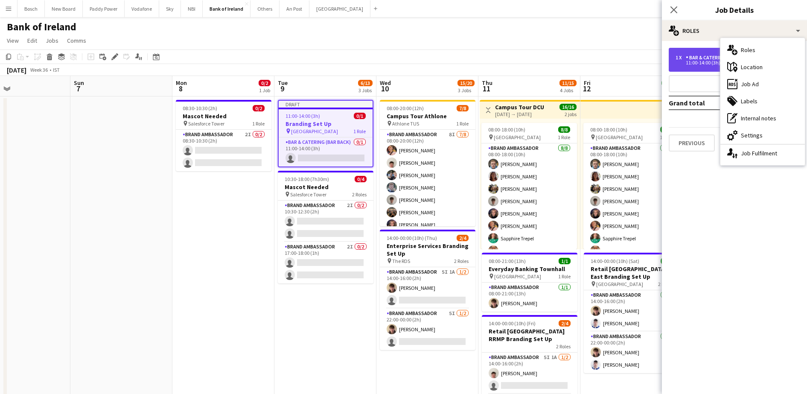
click at [698, 68] on div "1 x Bar & Catering (Bar Back) €0.00 11:00-14:00 (3h)" at bounding box center [734, 60] width 131 height 24
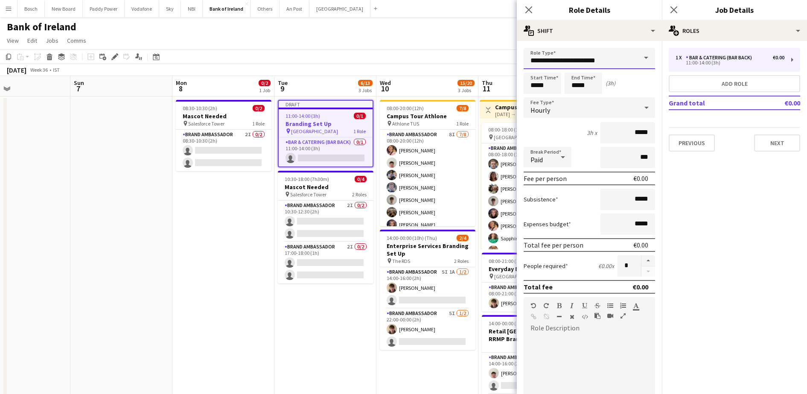
click at [574, 61] on input "**********" at bounding box center [589, 58] width 131 height 21
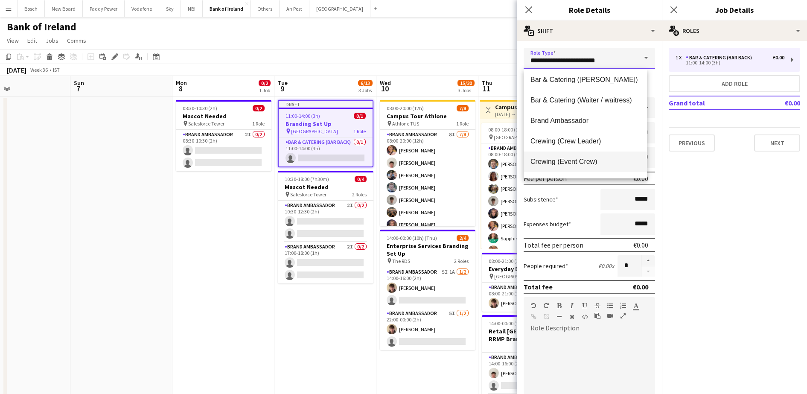
scroll to position [160, 0]
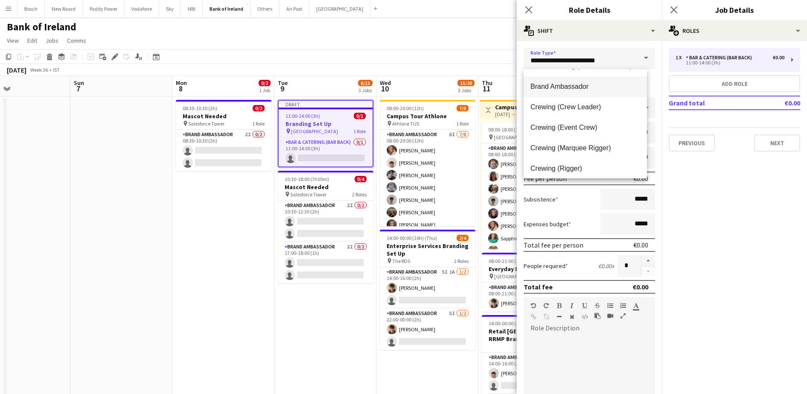
click at [580, 86] on span "Brand Ambassador" at bounding box center [586, 86] width 110 height 8
type input "**********"
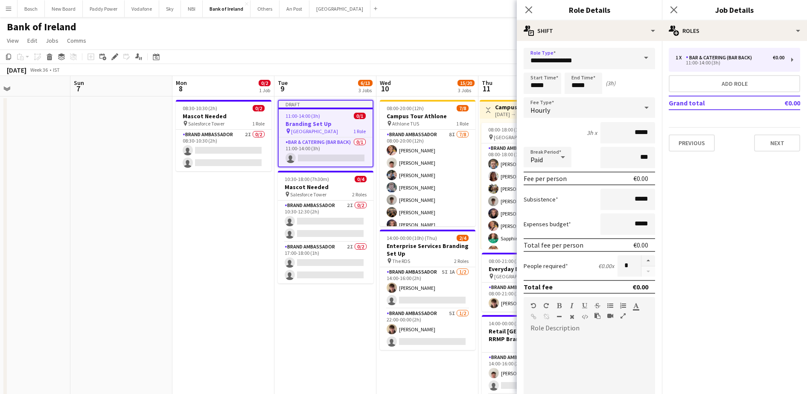
click at [694, 163] on mat-expansion-panel "pencil3 General details 1 x Bar & Catering (Bar Back) €0.00 11:00-14:00 (3h) Ad…" at bounding box center [734, 217] width 145 height 353
click at [512, 64] on div "[DATE] Week 36 • IST Publish 1 job Revert 1 job" at bounding box center [403, 70] width 807 height 12
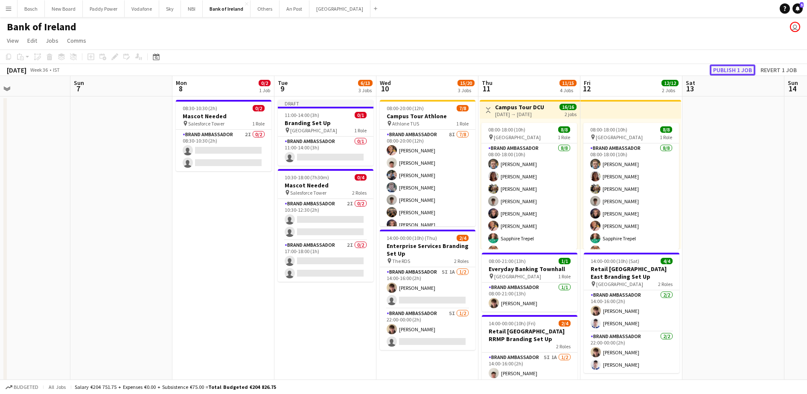
click at [725, 69] on button "Publish 1 job" at bounding box center [733, 69] width 46 height 11
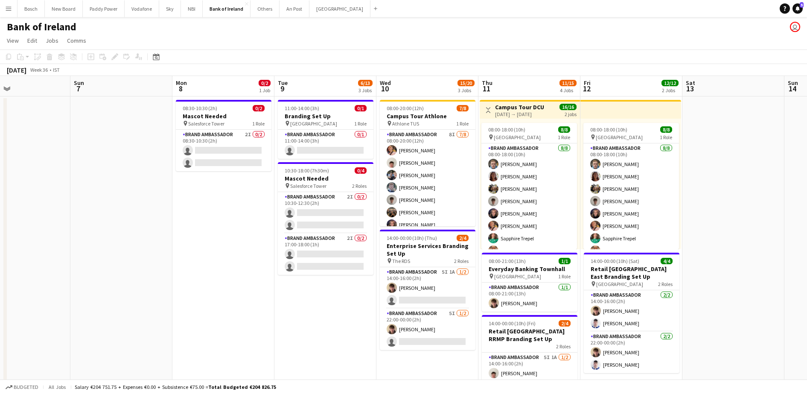
scroll to position [0, 180]
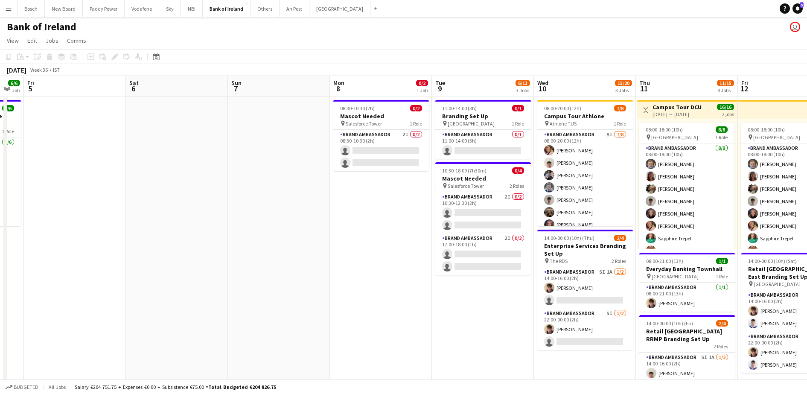
drag, startPoint x: 116, startPoint y: 249, endPoint x: 274, endPoint y: 253, distance: 157.5
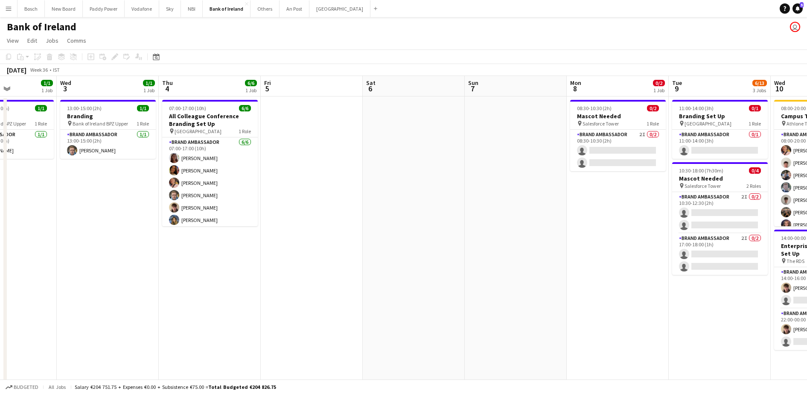
drag, startPoint x: 274, startPoint y: 253, endPoint x: 438, endPoint y: 268, distance: 165.4
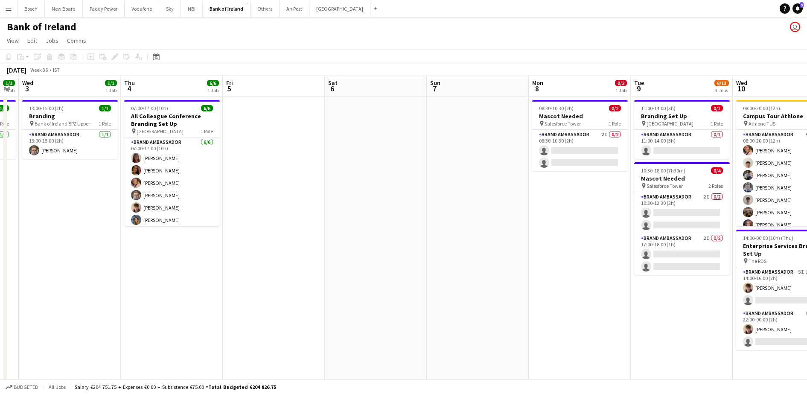
drag, startPoint x: 347, startPoint y: 256, endPoint x: 487, endPoint y: 249, distance: 140.2
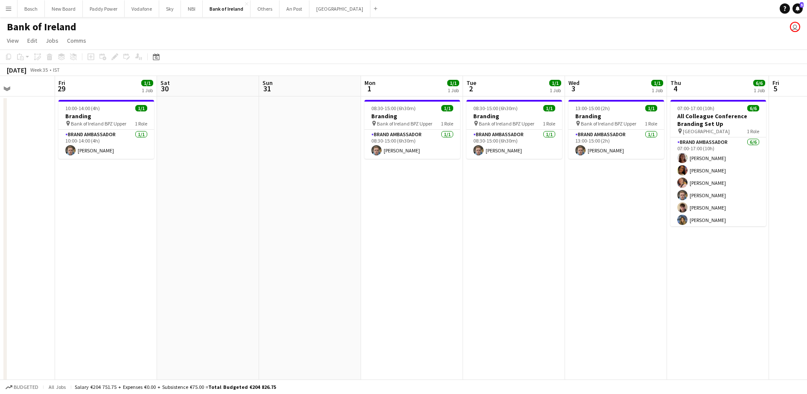
scroll to position [0, 240]
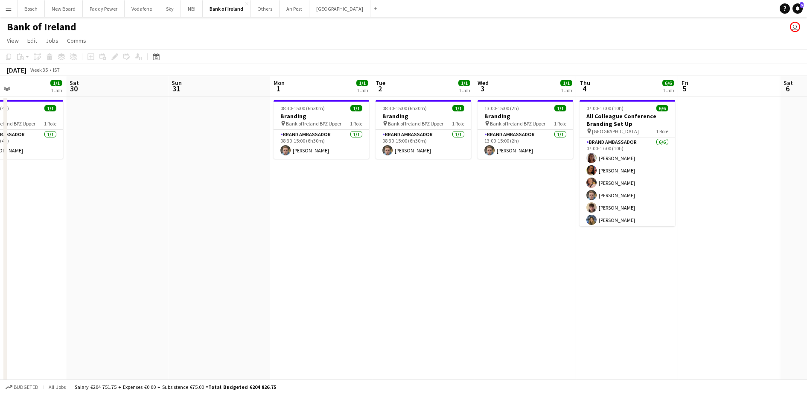
drag, startPoint x: 301, startPoint y: 297, endPoint x: 542, endPoint y: 297, distance: 240.7
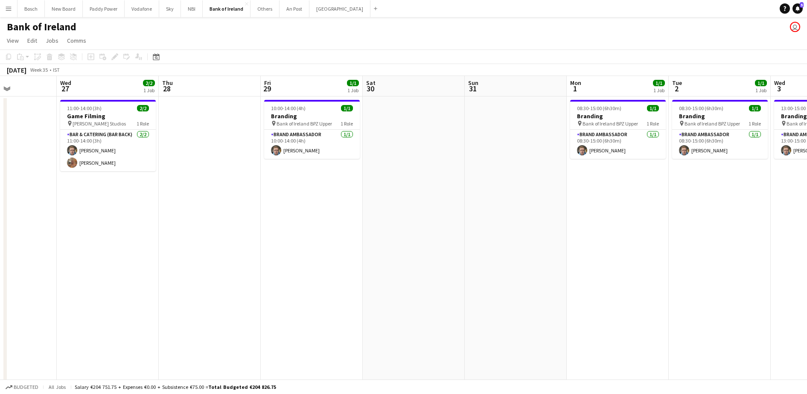
drag, startPoint x: 451, startPoint y: 274, endPoint x: 685, endPoint y: 268, distance: 234.4
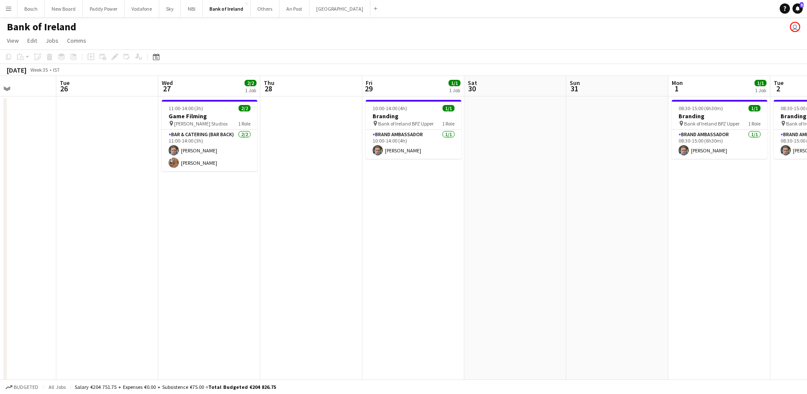
scroll to position [0, 239]
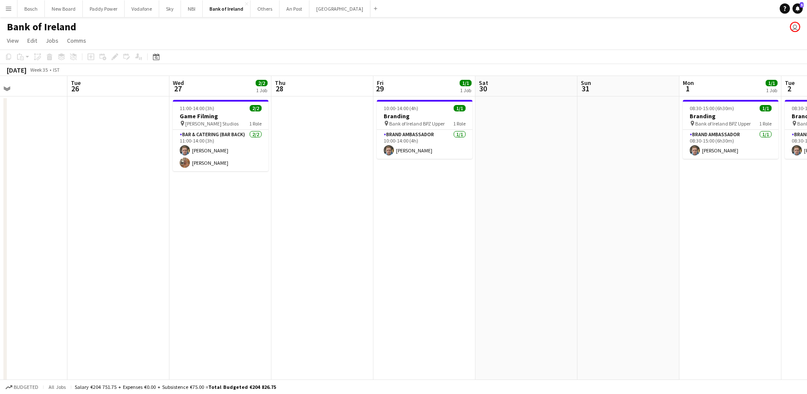
drag, startPoint x: 358, startPoint y: 265, endPoint x: 445, endPoint y: 262, distance: 87.5
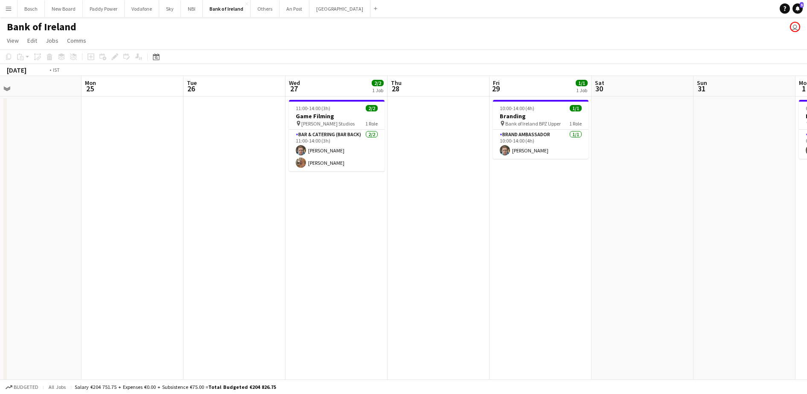
drag, startPoint x: 438, startPoint y: 256, endPoint x: 620, endPoint y: 224, distance: 184.2
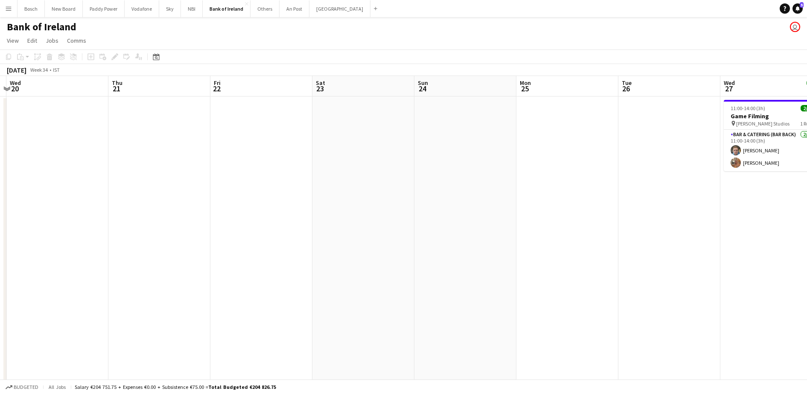
drag, startPoint x: 535, startPoint y: 231, endPoint x: 684, endPoint y: 227, distance: 149.0
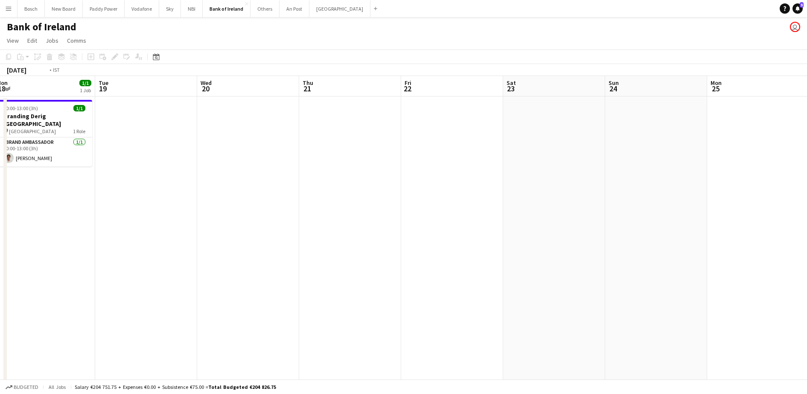
drag, startPoint x: 817, startPoint y: 242, endPoint x: 753, endPoint y: 248, distance: 63.9
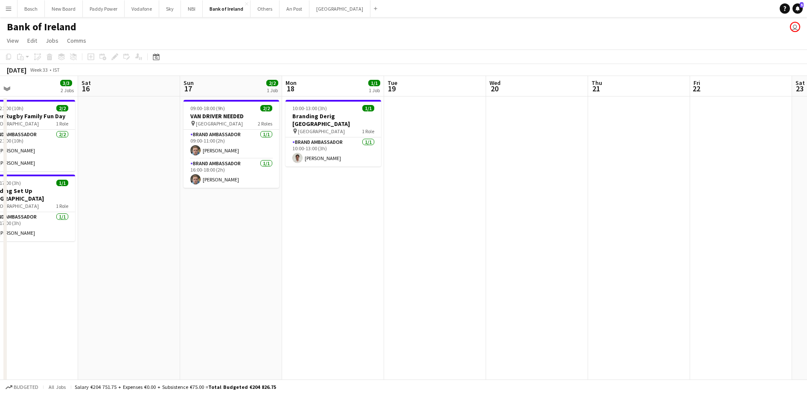
scroll to position [0, 212]
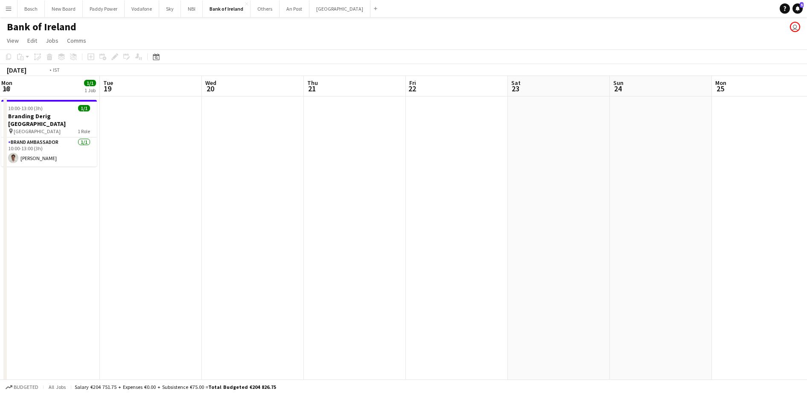
drag, startPoint x: 434, startPoint y: 243, endPoint x: 330, endPoint y: 283, distance: 111.5
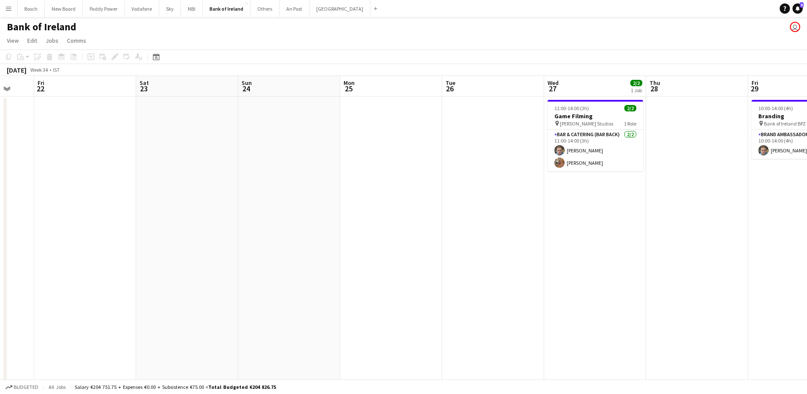
drag, startPoint x: 624, startPoint y: 276, endPoint x: 387, endPoint y: 273, distance: 237.8
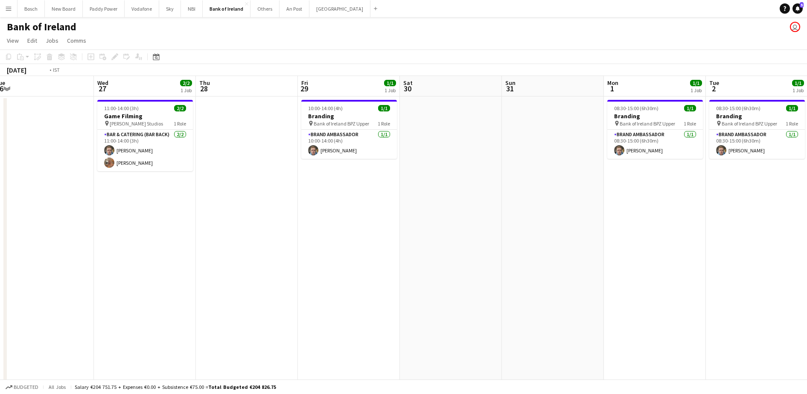
drag, startPoint x: 657, startPoint y: 239, endPoint x: 205, endPoint y: 261, distance: 452.9
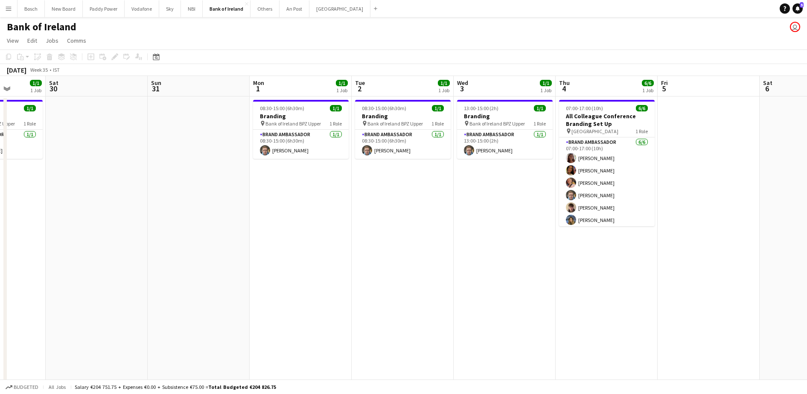
scroll to position [0, 273]
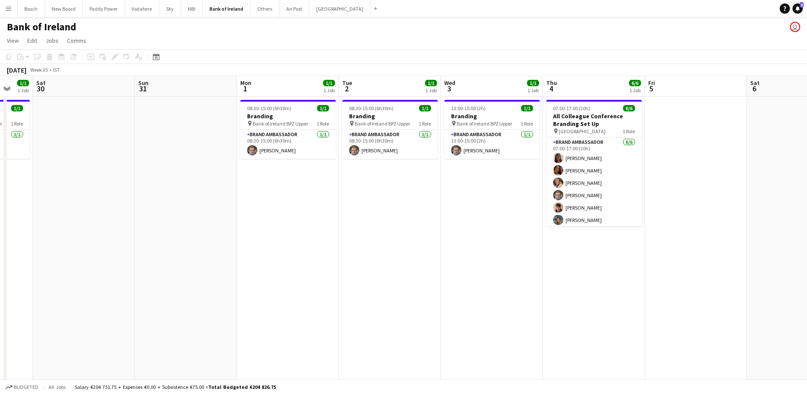
drag, startPoint x: 645, startPoint y: 230, endPoint x: 304, endPoint y: 251, distance: 341.2
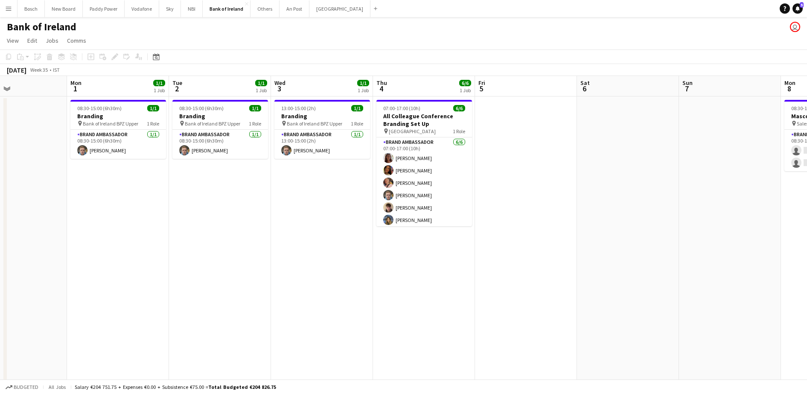
drag, startPoint x: 599, startPoint y: 243, endPoint x: 0, endPoint y: 225, distance: 599.1
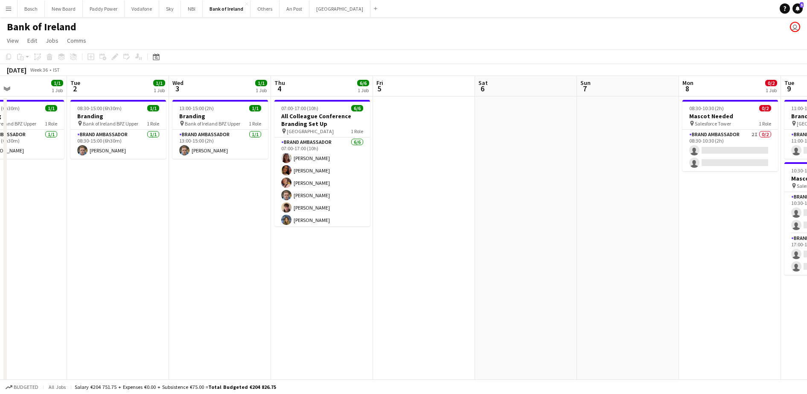
drag, startPoint x: 394, startPoint y: 201, endPoint x: 217, endPoint y: 199, distance: 177.1
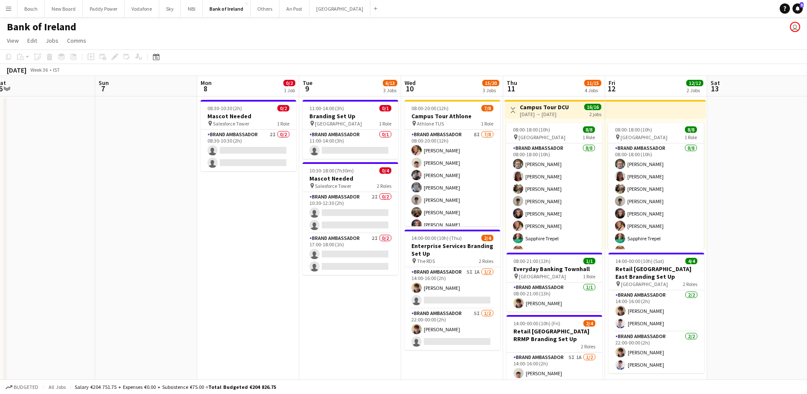
scroll to position [0, 318]
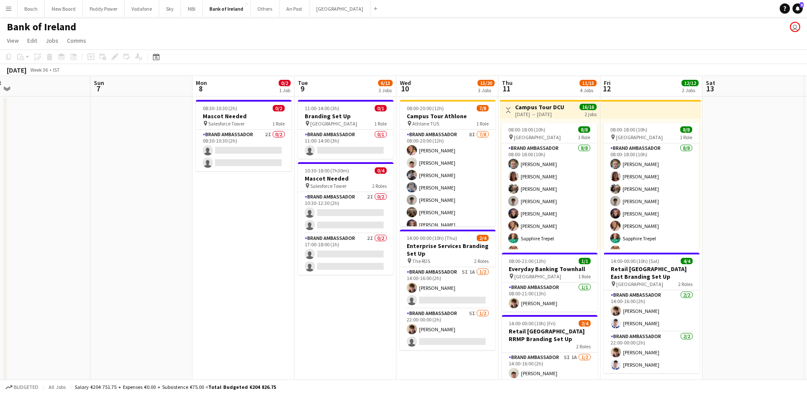
drag, startPoint x: 503, startPoint y: 209, endPoint x: 189, endPoint y: 198, distance: 314.3
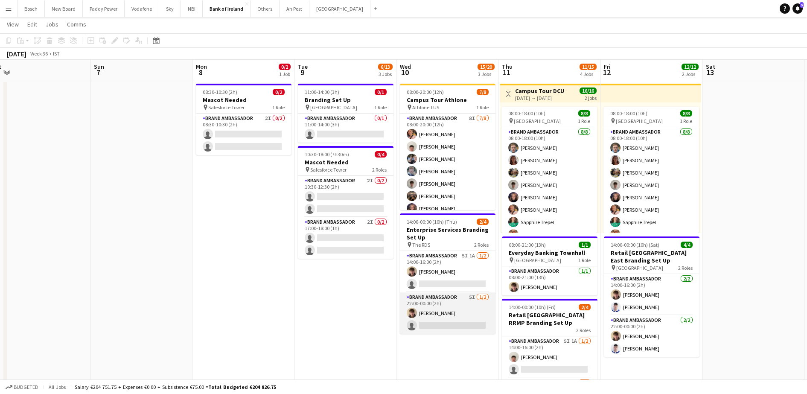
scroll to position [53, 0]
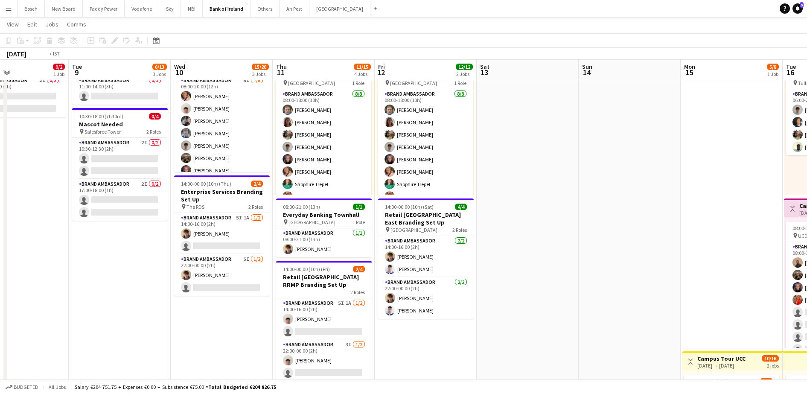
drag, startPoint x: 479, startPoint y: 329, endPoint x: 255, endPoint y: 306, distance: 225.7
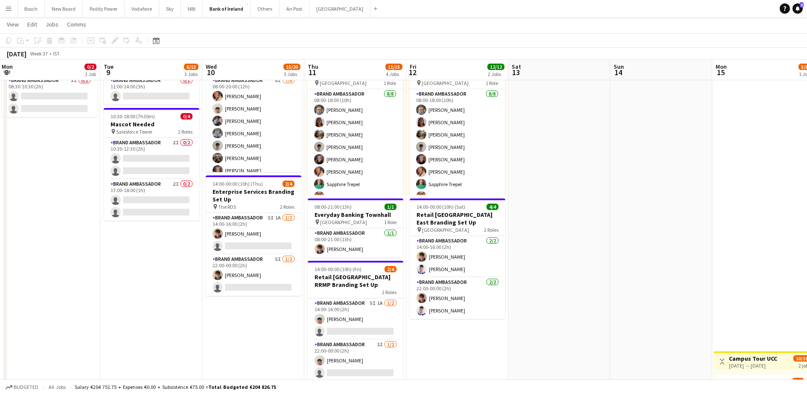
drag, startPoint x: 677, startPoint y: 213, endPoint x: 592, endPoint y: 216, distance: 85.5
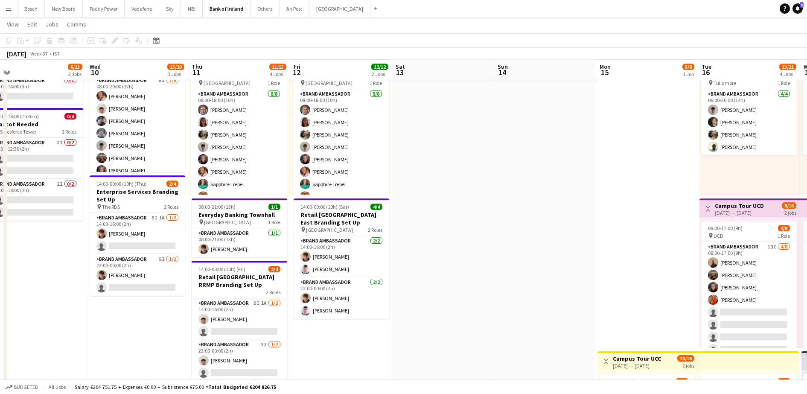
scroll to position [0, 255]
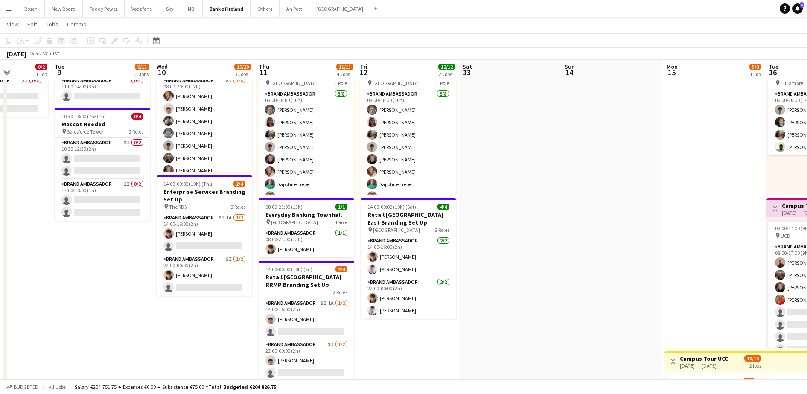
drag, startPoint x: 580, startPoint y: 236, endPoint x: 587, endPoint y: 236, distance: 7.7
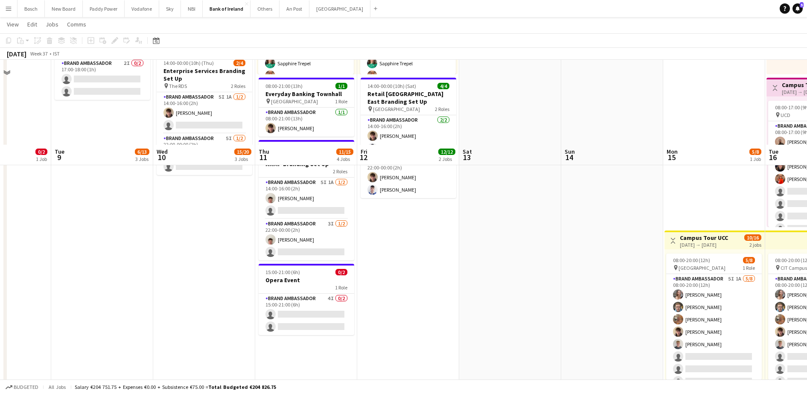
scroll to position [267, 0]
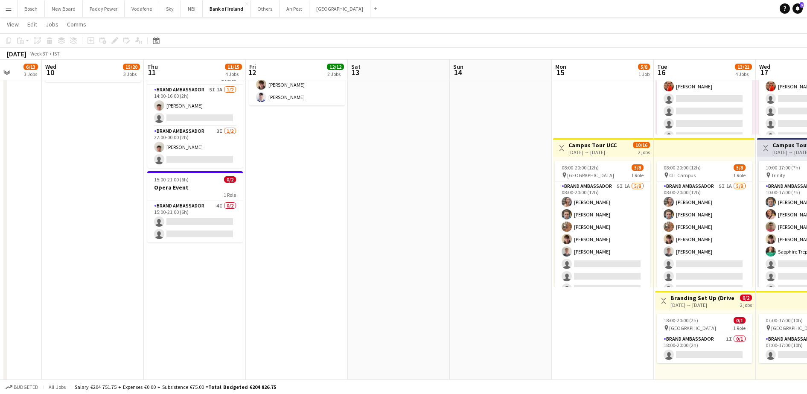
drag, startPoint x: 535, startPoint y: 238, endPoint x: 367, endPoint y: 238, distance: 167.7
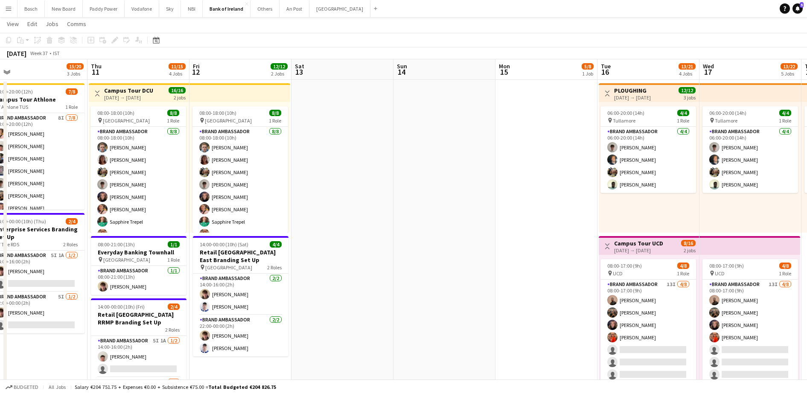
scroll to position [0, 0]
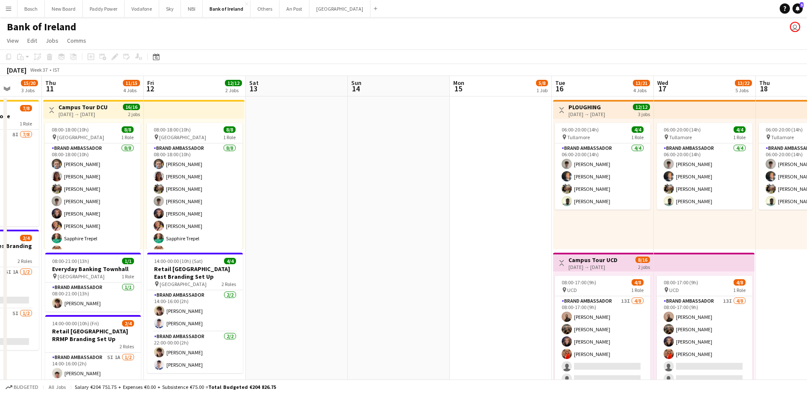
drag, startPoint x: 450, startPoint y: 226, endPoint x: 208, endPoint y: 236, distance: 242.2
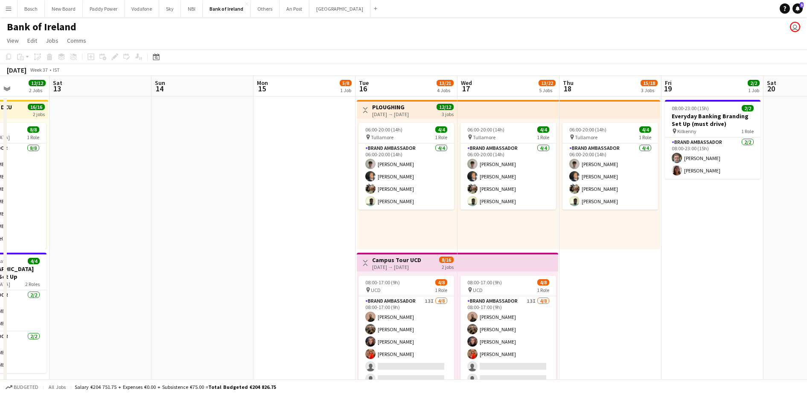
drag, startPoint x: 595, startPoint y: 248, endPoint x: 428, endPoint y: 232, distance: 168.5
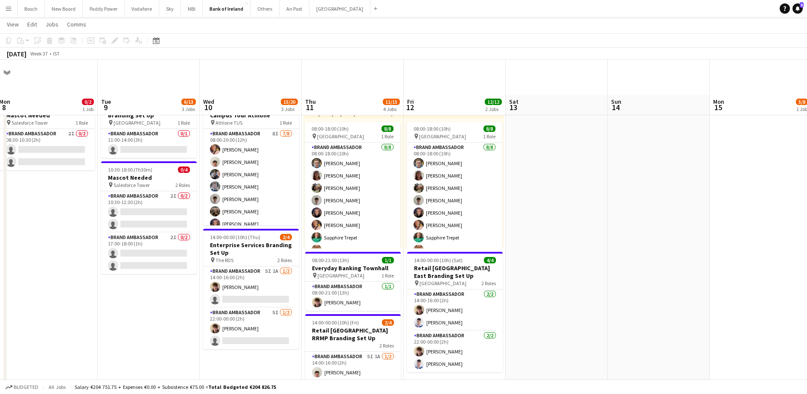
scroll to position [53, 0]
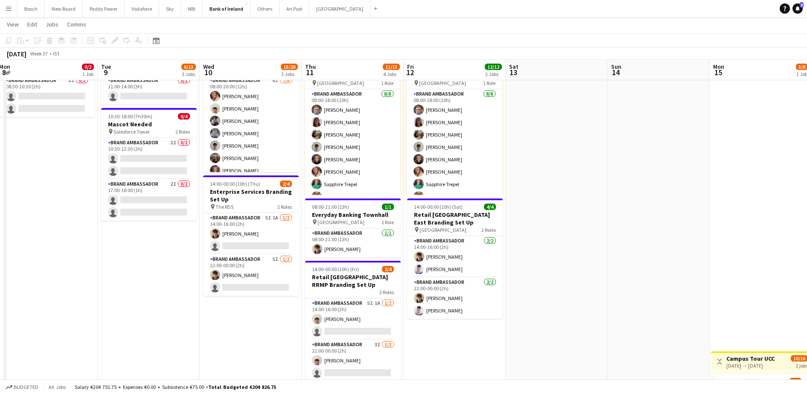
click at [354, 211] on h3 "Everyday Banking Townhall" at bounding box center [353, 215] width 96 height 8
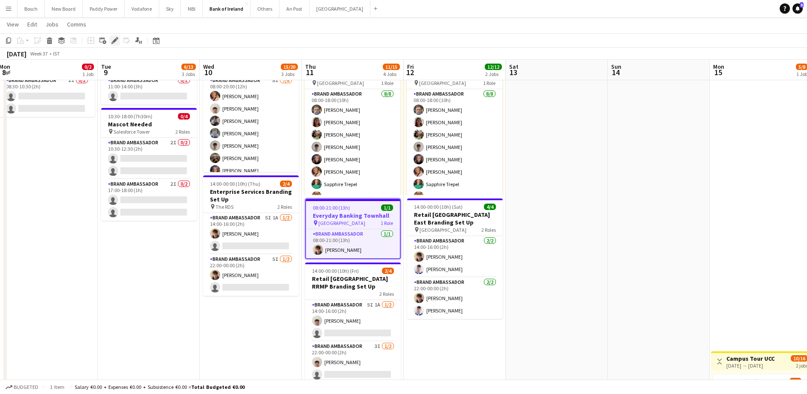
click at [112, 40] on icon "Edit" at bounding box center [114, 40] width 7 height 7
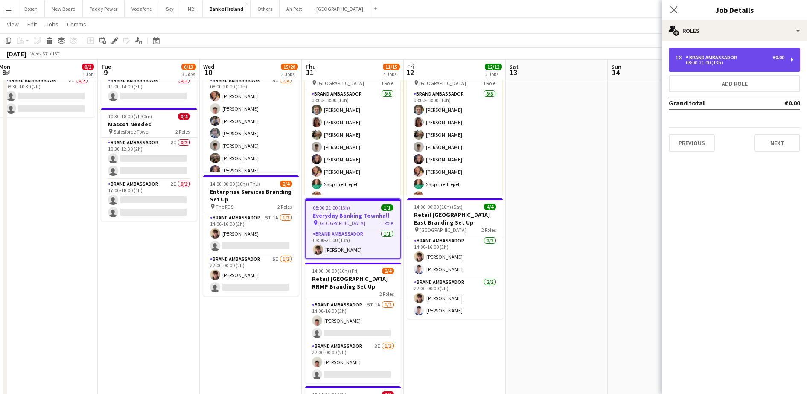
click at [771, 55] on div "1 x Brand Ambassador €0.00" at bounding box center [730, 58] width 109 height 6
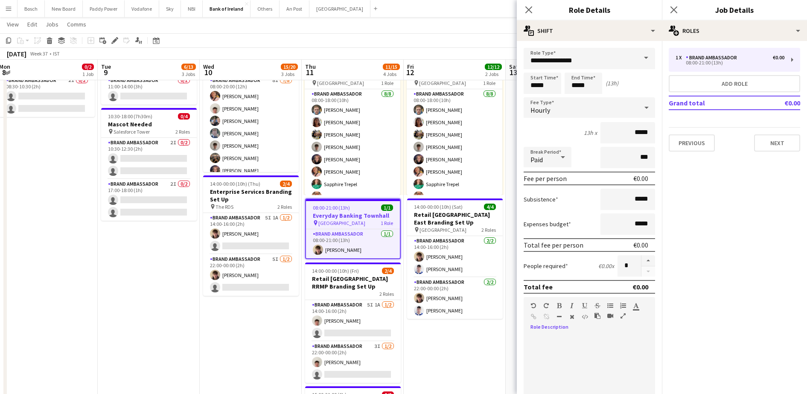
paste div
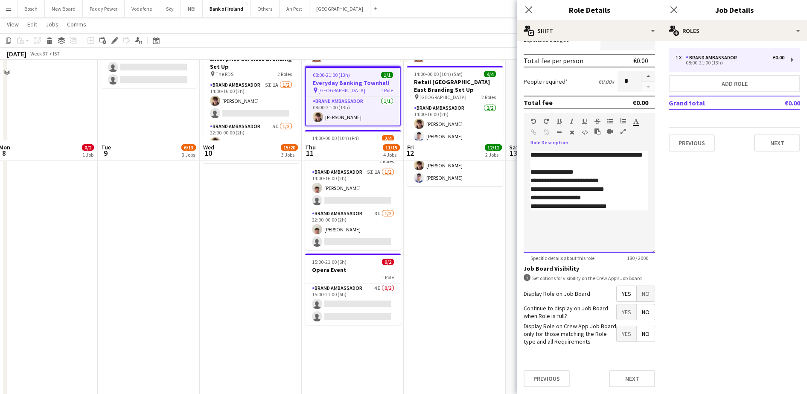
scroll to position [267, 0]
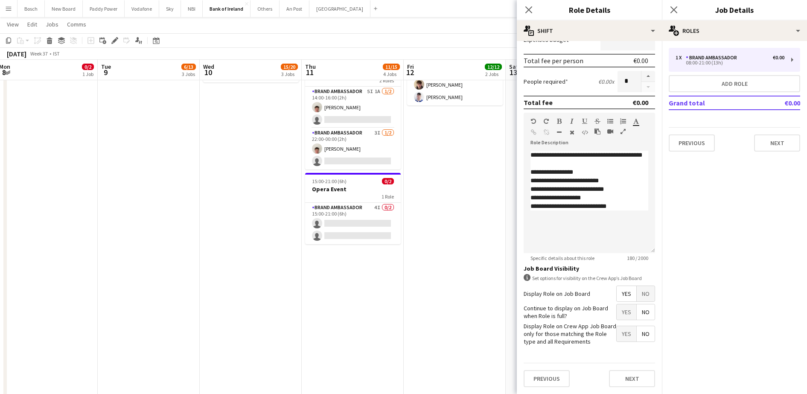
click at [492, 30] on app-page-menu "View Day view expanded Day view collapsed Month view Date picker Jump to [DATE]…" at bounding box center [403, 25] width 807 height 16
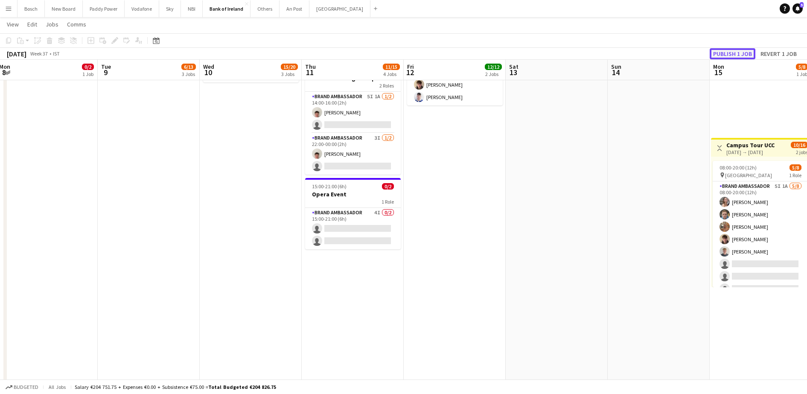
click at [739, 52] on button "Publish 1 job" at bounding box center [733, 53] width 46 height 11
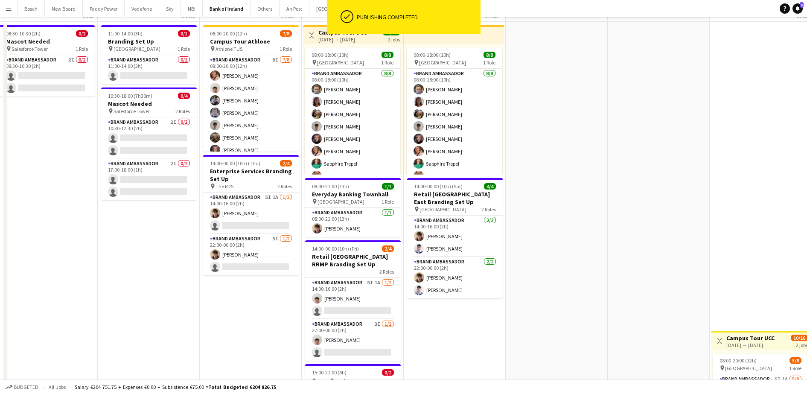
scroll to position [0, 0]
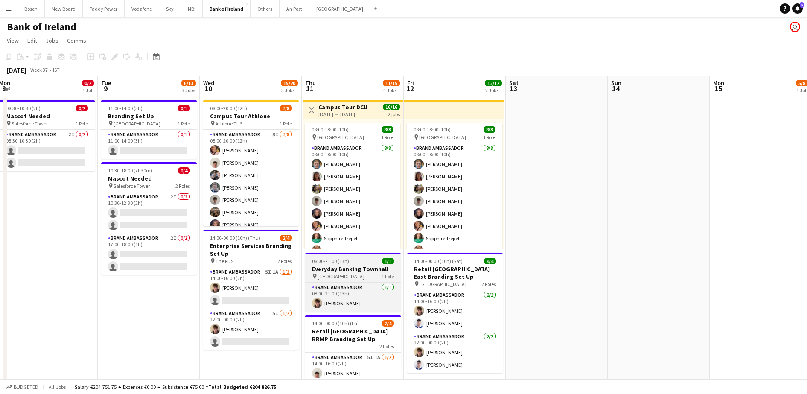
click at [353, 274] on div "pin [GEOGRAPHIC_DATA] 1 Role" at bounding box center [353, 276] width 96 height 7
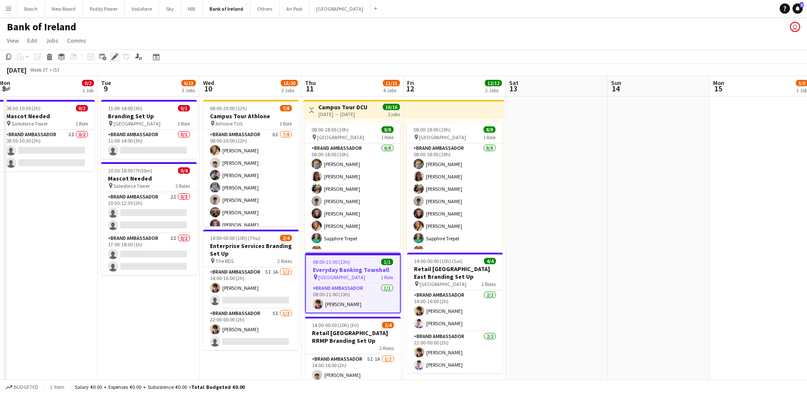
click at [119, 57] on div "Edit" at bounding box center [115, 57] width 10 height 10
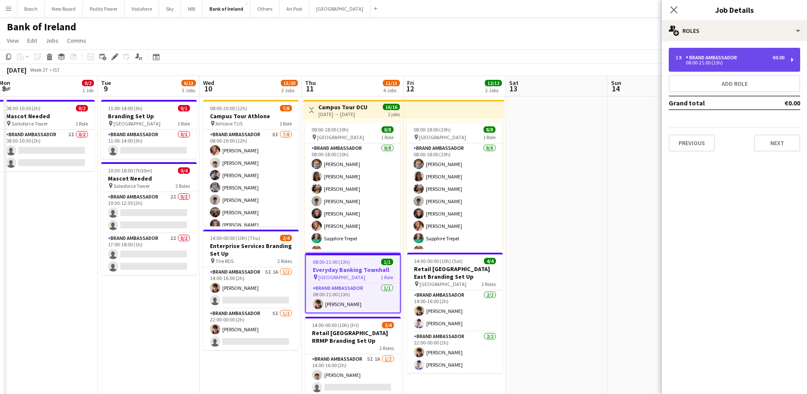
click at [723, 52] on div "1 x Brand Ambassador €0.00 08:00-21:00 (13h)" at bounding box center [734, 60] width 131 height 24
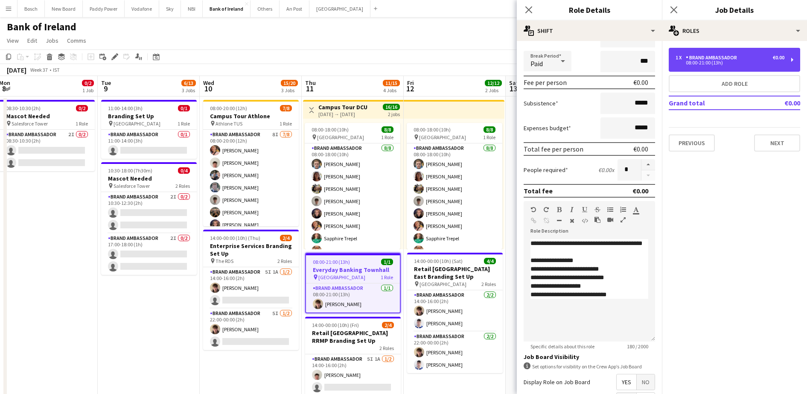
scroll to position [160, 0]
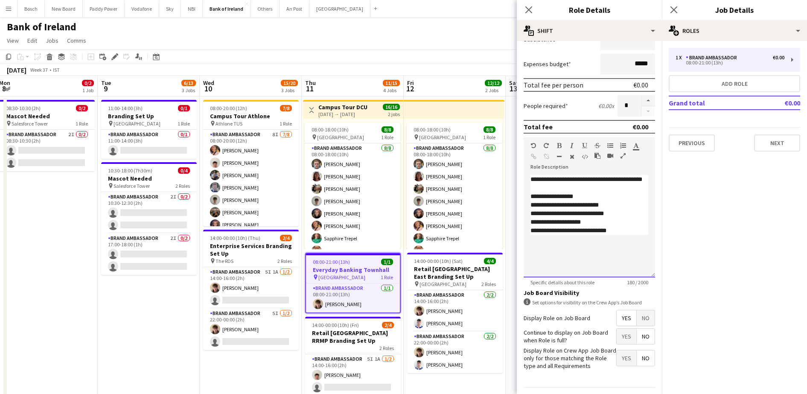
click at [609, 260] on div "**********" at bounding box center [589, 226] width 131 height 102
click at [628, 235] on p "**********" at bounding box center [590, 230] width 118 height 9
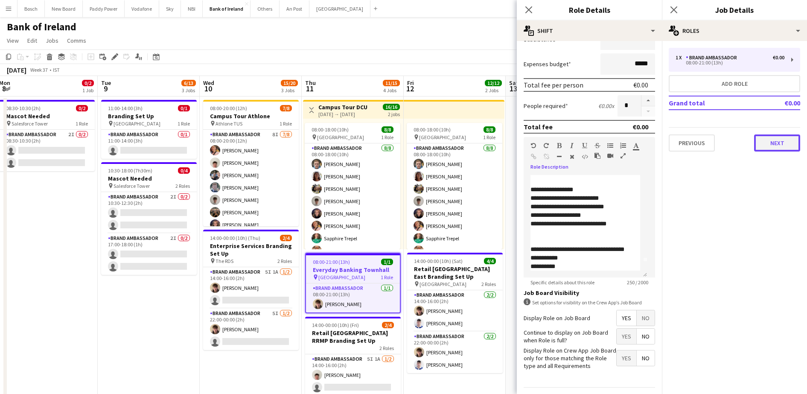
click at [774, 144] on button "Next" at bounding box center [777, 142] width 46 height 17
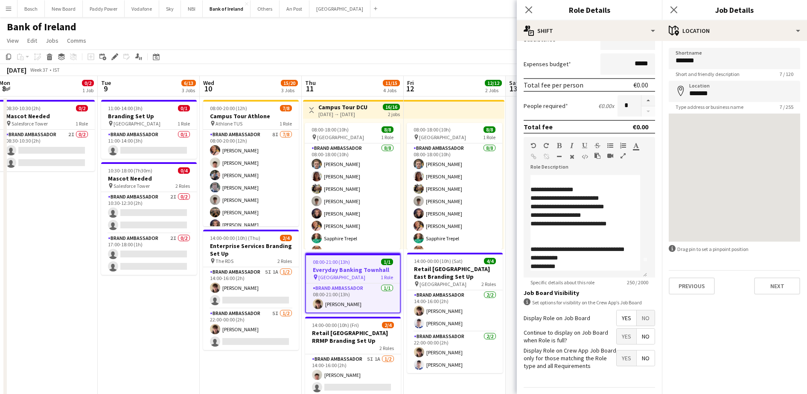
click at [415, 50] on app-toolbar "Copy Paste Paste Ctrl+V Paste with crew Ctrl+Shift+V Paste linked Job [GEOGRAPH…" at bounding box center [403, 57] width 807 height 15
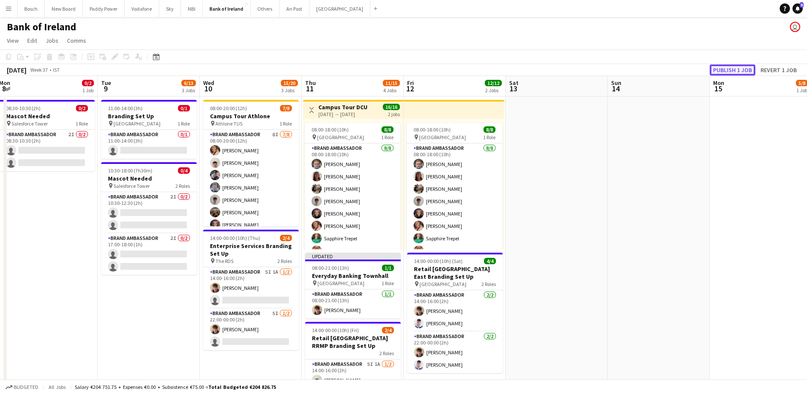
click at [737, 70] on button "Publish 1 job" at bounding box center [733, 69] width 46 height 11
